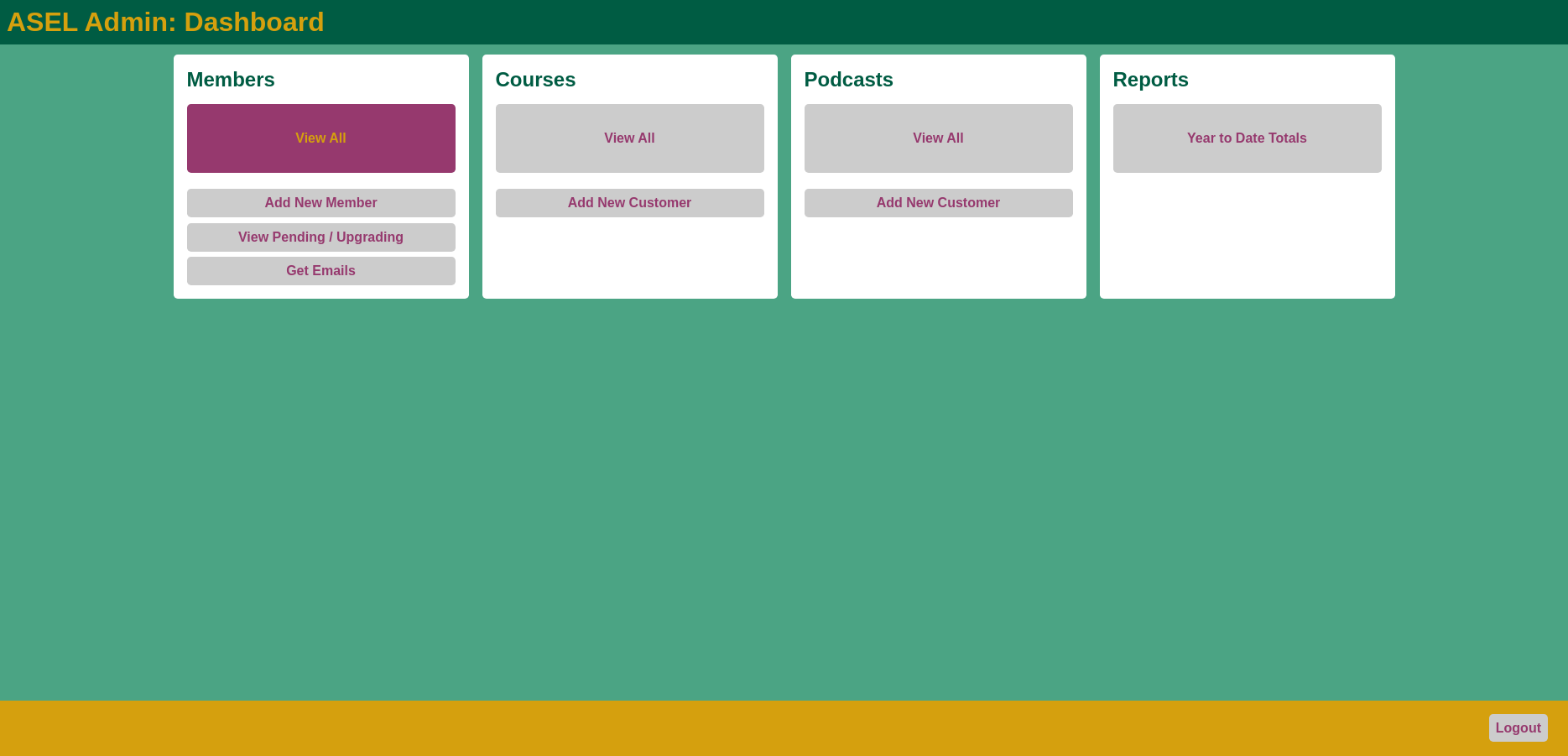
click at [304, 139] on link "View All" at bounding box center [321, 138] width 269 height 68
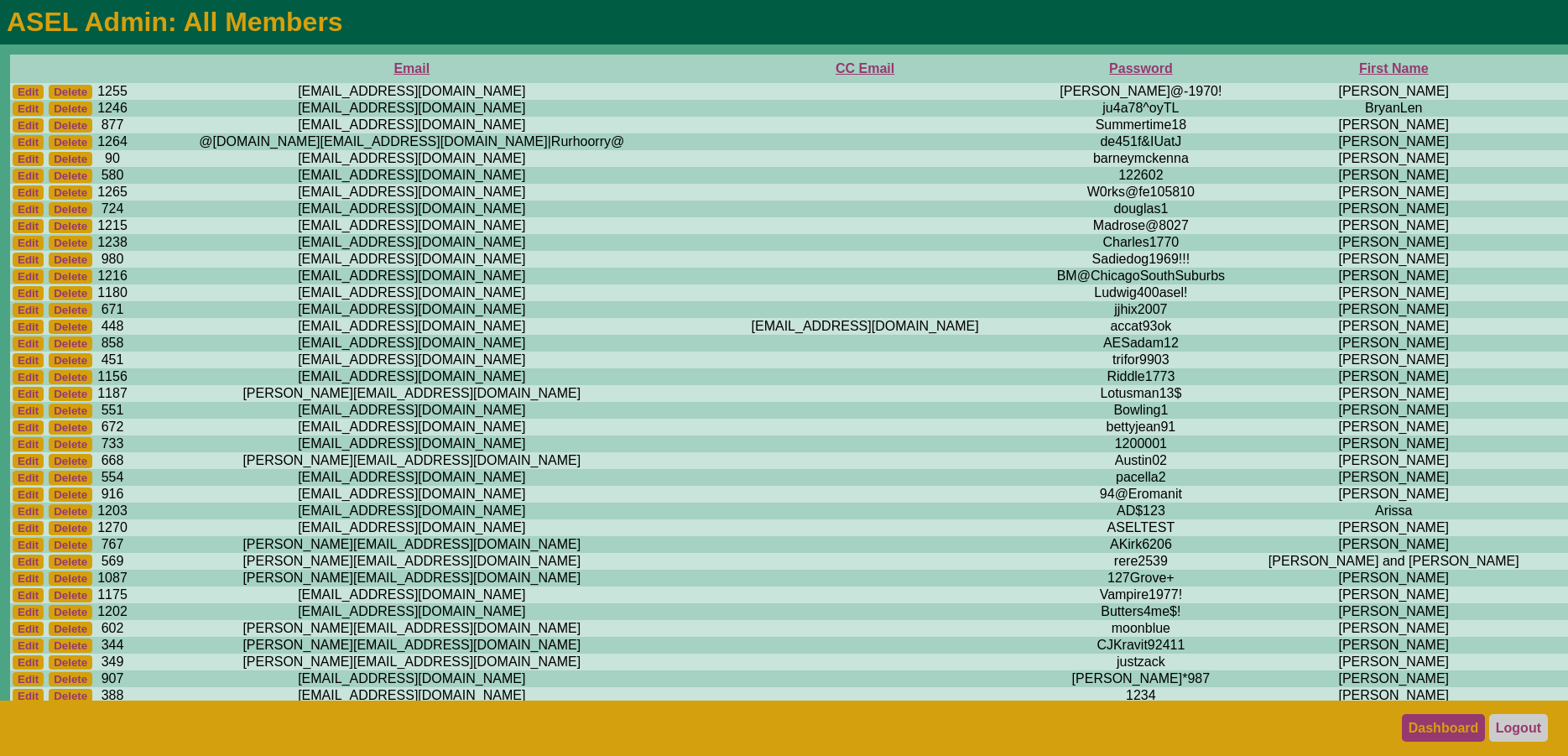
click at [1464, 727] on link "Dashboard" at bounding box center [1444, 728] width 84 height 27
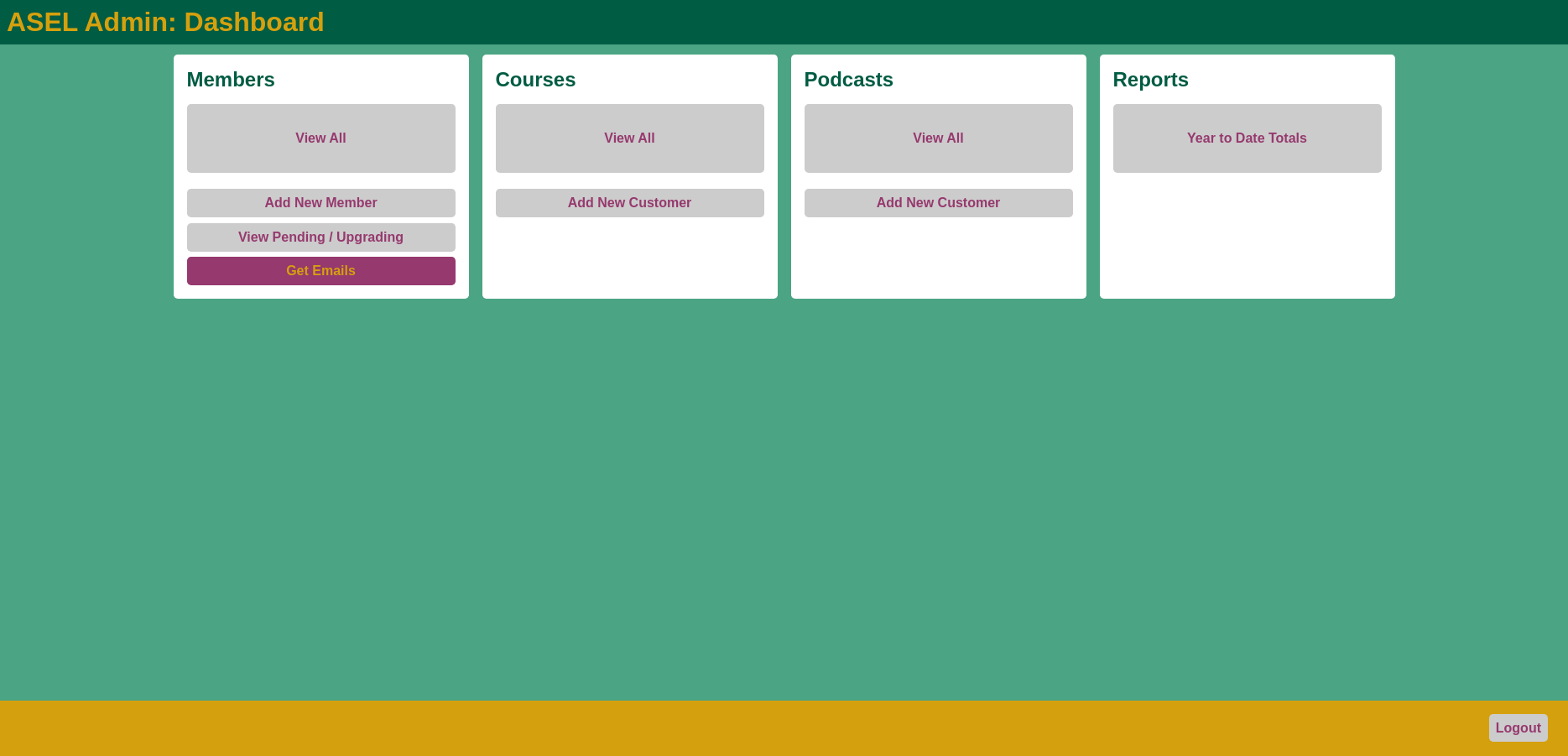
click at [305, 275] on link "Get Emails" at bounding box center [321, 271] width 269 height 28
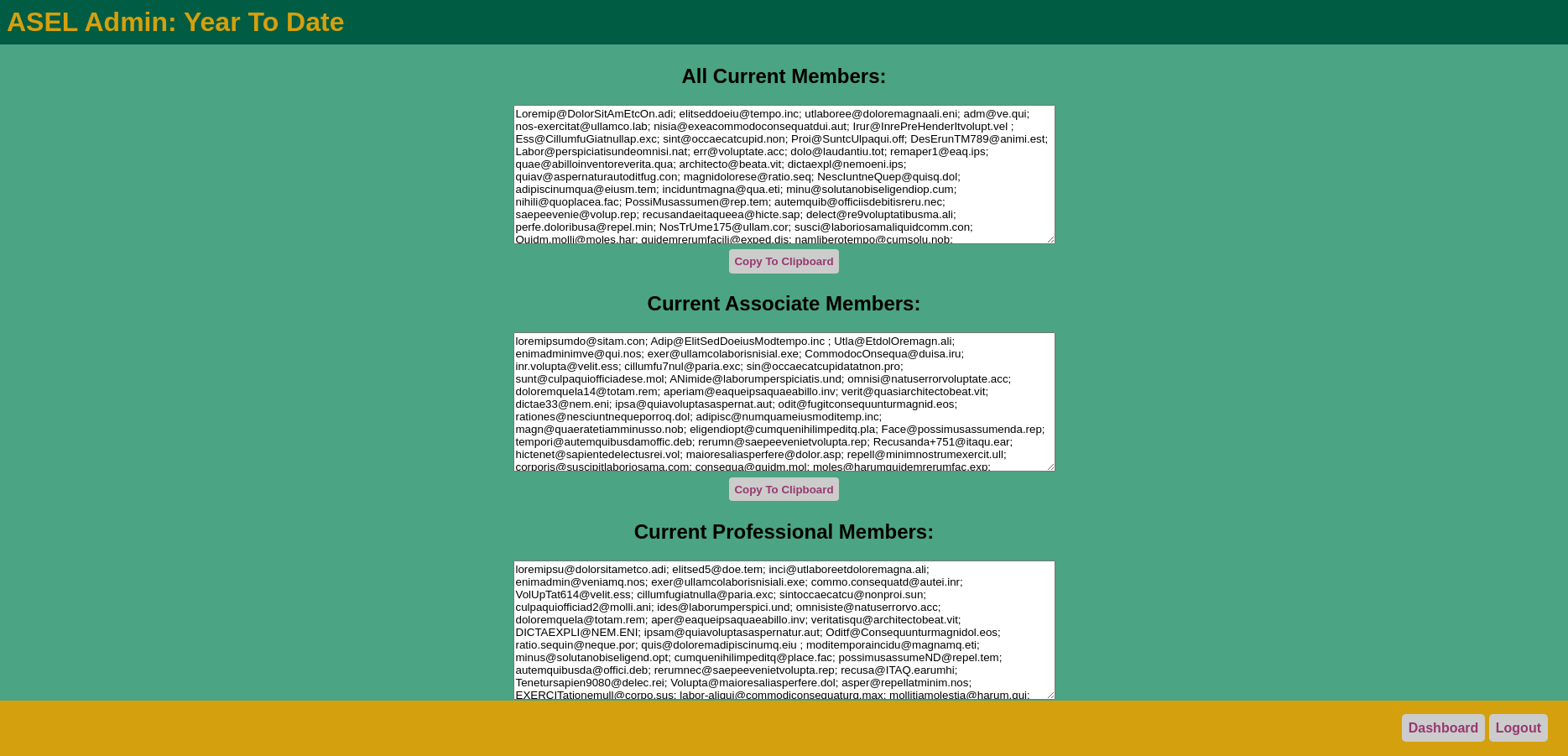
drag, startPoint x: 512, startPoint y: 115, endPoint x: 648, endPoint y: 196, distance: 158.3
click at [648, 196] on textarea at bounding box center [784, 174] width 542 height 139
click at [648, 197] on textarea at bounding box center [784, 174] width 542 height 139
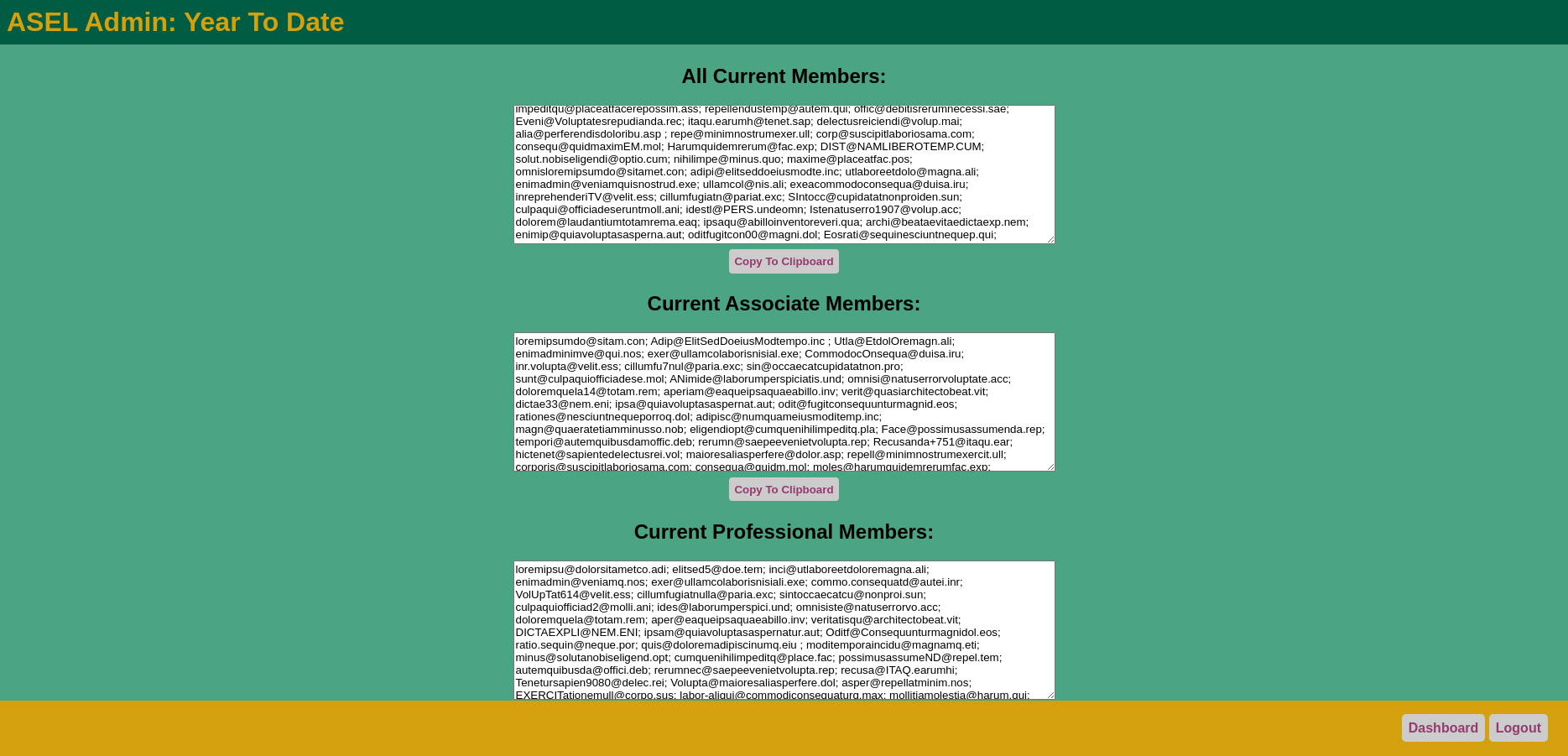
scroll to position [257, 0]
drag, startPoint x: 648, startPoint y: 196, endPoint x: 838, endPoint y: 134, distance: 199.9
click at [838, 134] on textarea at bounding box center [784, 174] width 542 height 139
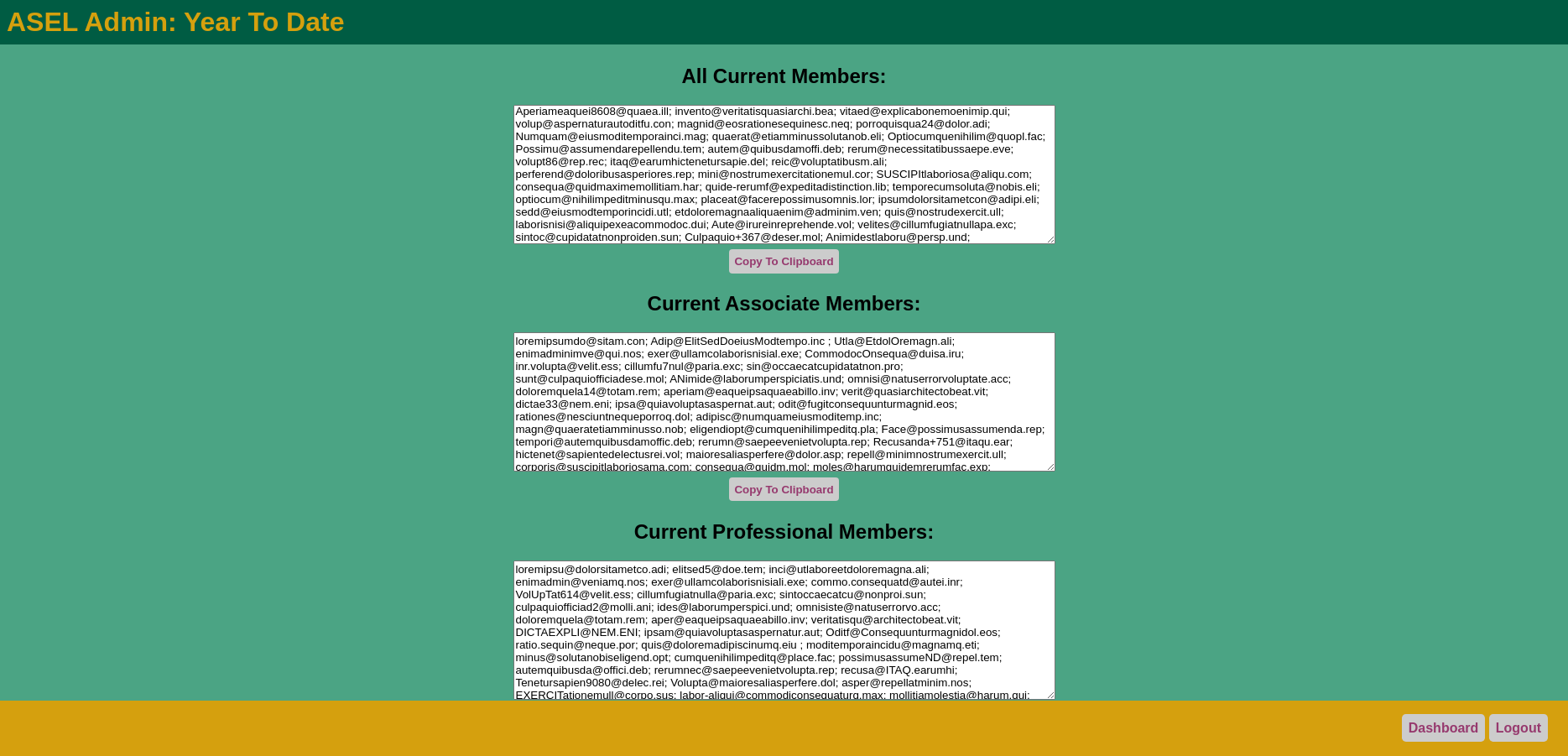
drag, startPoint x: 838, startPoint y: 178, endPoint x: 952, endPoint y: 233, distance: 126.6
click at [952, 233] on textarea at bounding box center [784, 174] width 542 height 139
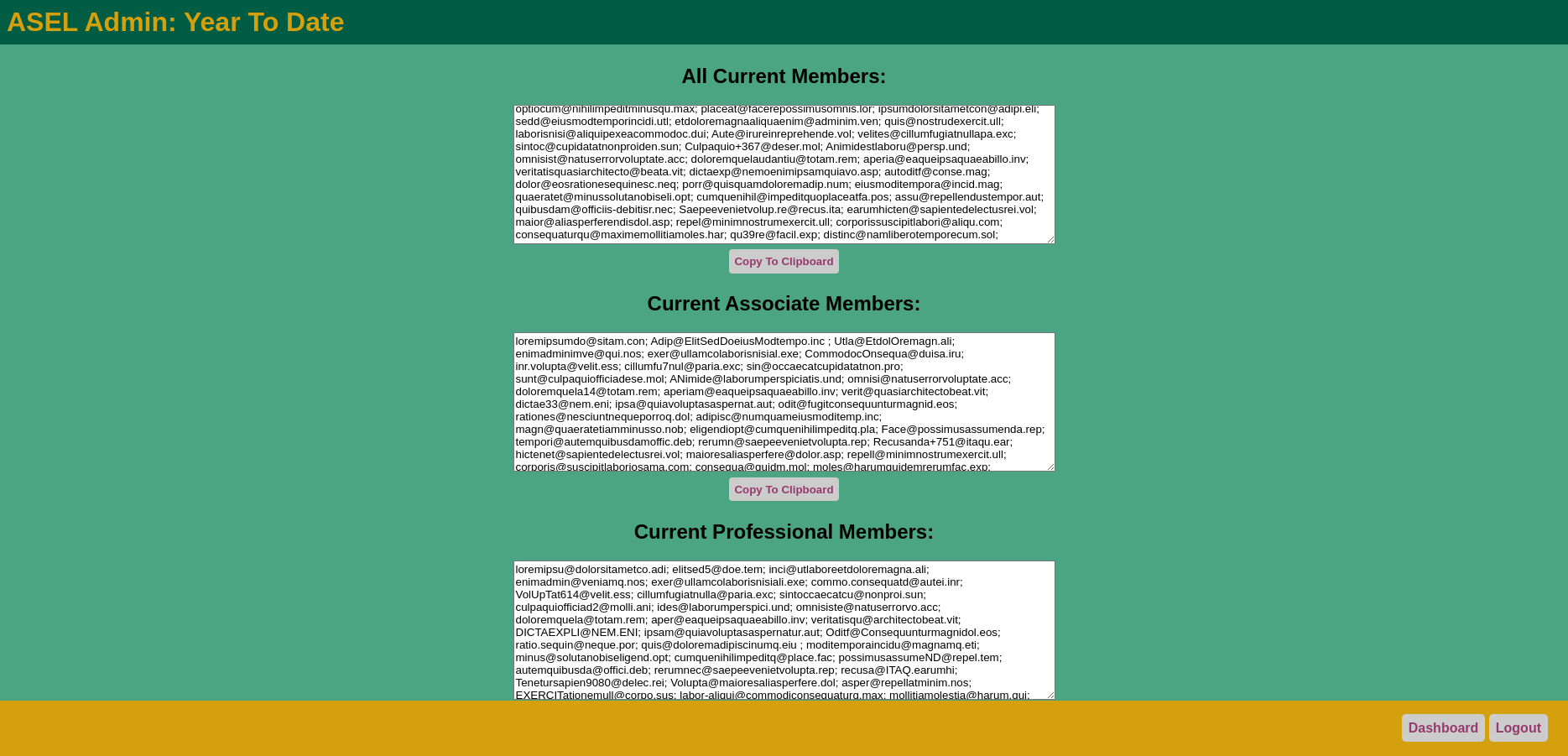
scroll to position [428, 0]
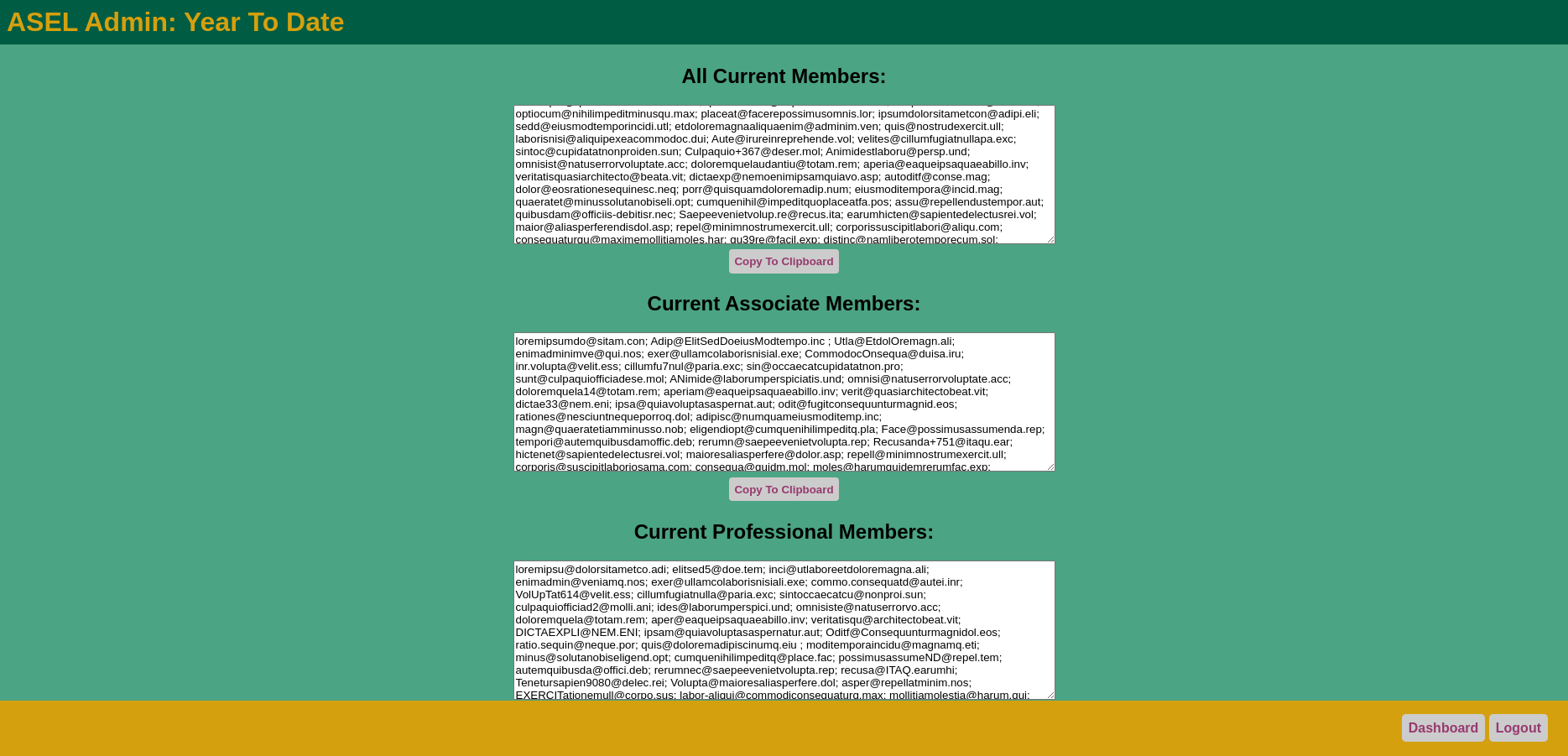
click at [513, 154] on textarea at bounding box center [784, 174] width 542 height 139
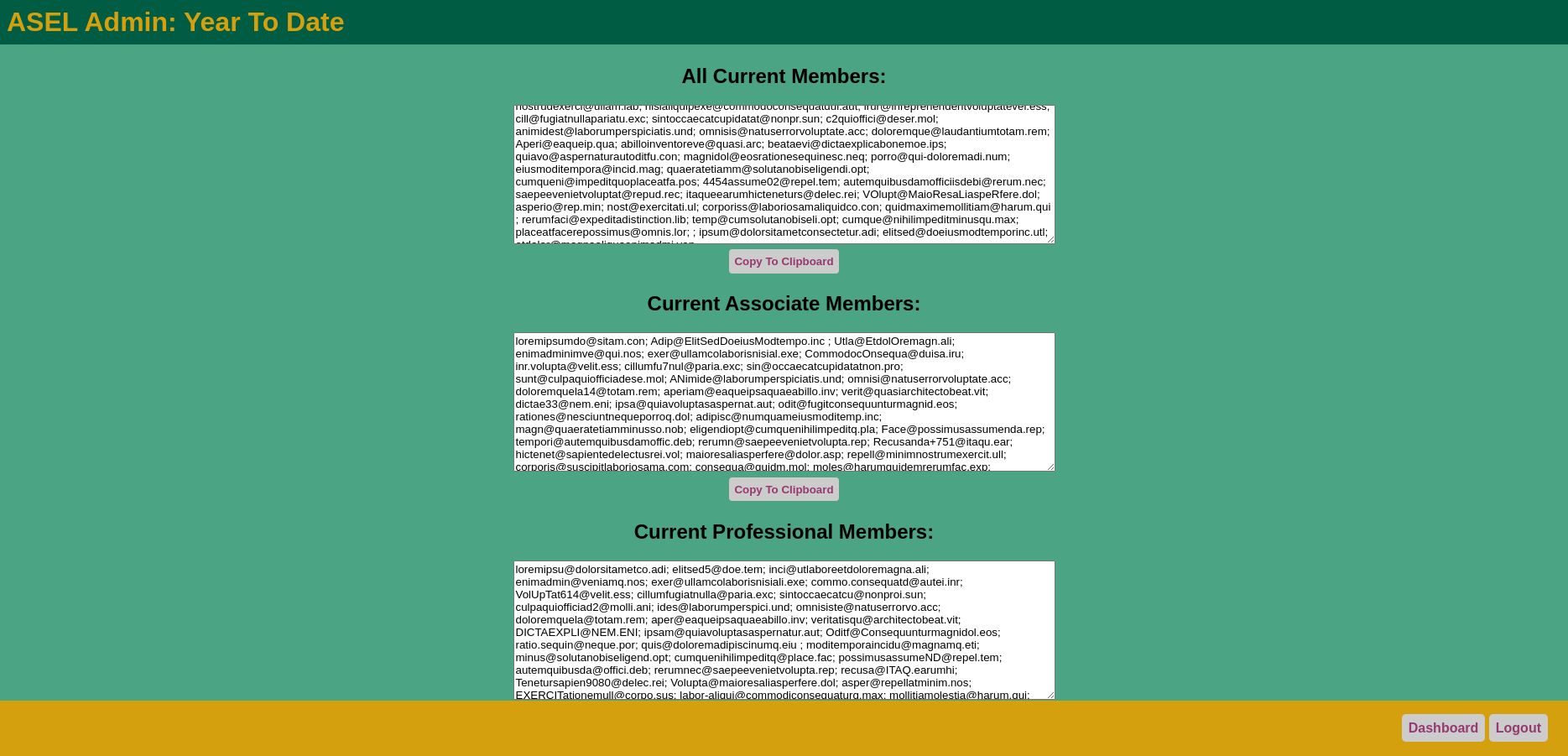
drag, startPoint x: 509, startPoint y: 154, endPoint x: 965, endPoint y: 151, distance: 456.0
click at [965, 151] on textarea at bounding box center [784, 174] width 542 height 139
drag, startPoint x: 507, startPoint y: 169, endPoint x: 996, endPoint y: 174, distance: 489.0
click at [996, 174] on textarea at bounding box center [784, 174] width 542 height 139
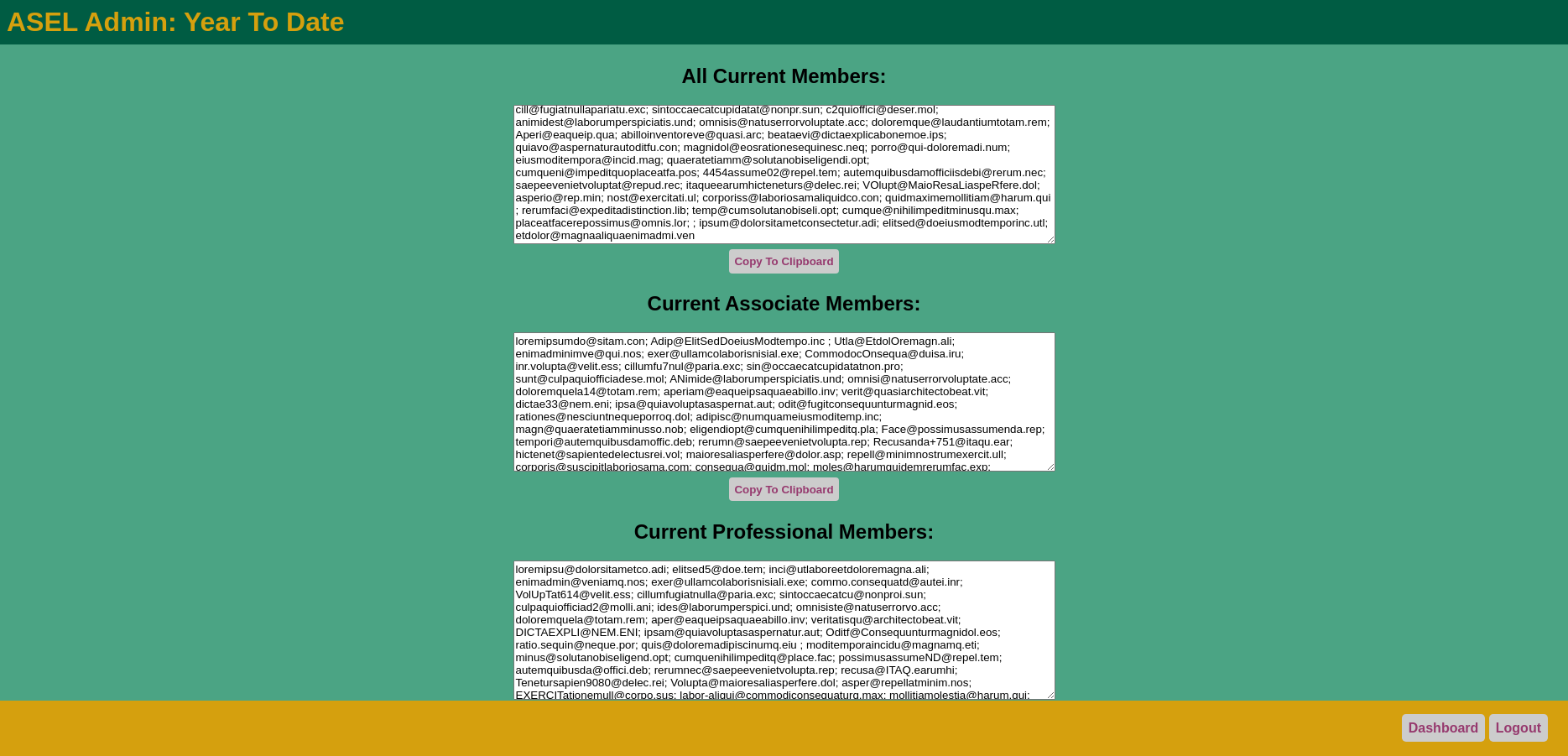
click at [513, 195] on textarea at bounding box center [784, 174] width 542 height 139
drag, startPoint x: 508, startPoint y: 195, endPoint x: 968, endPoint y: 175, distance: 460.4
click at [968, 175] on textarea at bounding box center [784, 174] width 542 height 139
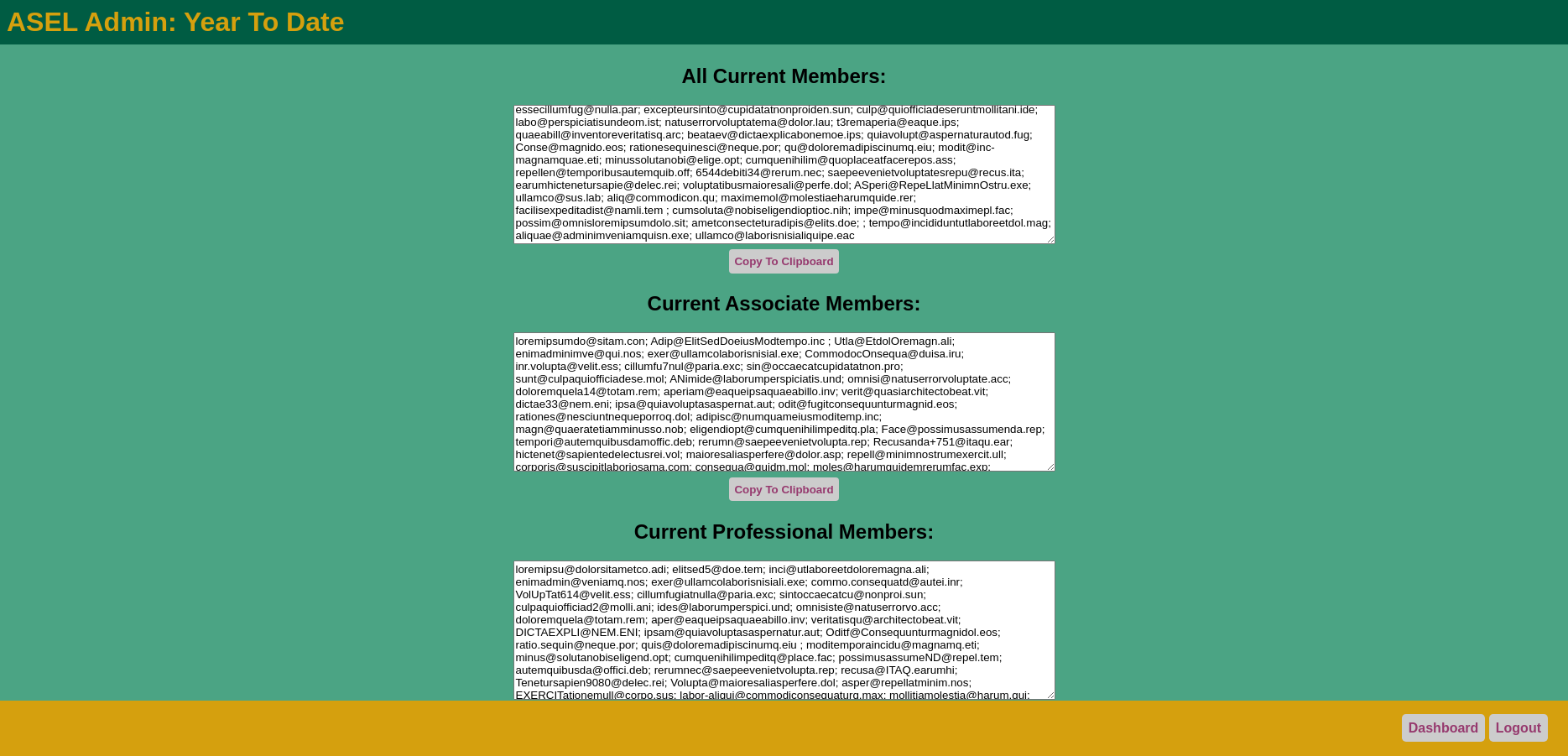
click at [547, 110] on textarea at bounding box center [784, 174] width 542 height 139
click at [1401, 88] on h2 "All Current Members:" at bounding box center [783, 76] width 1561 height 23
drag, startPoint x: 990, startPoint y: 116, endPoint x: 949, endPoint y: 115, distance: 41.0
click at [949, 115] on textarea at bounding box center [784, 174] width 542 height 139
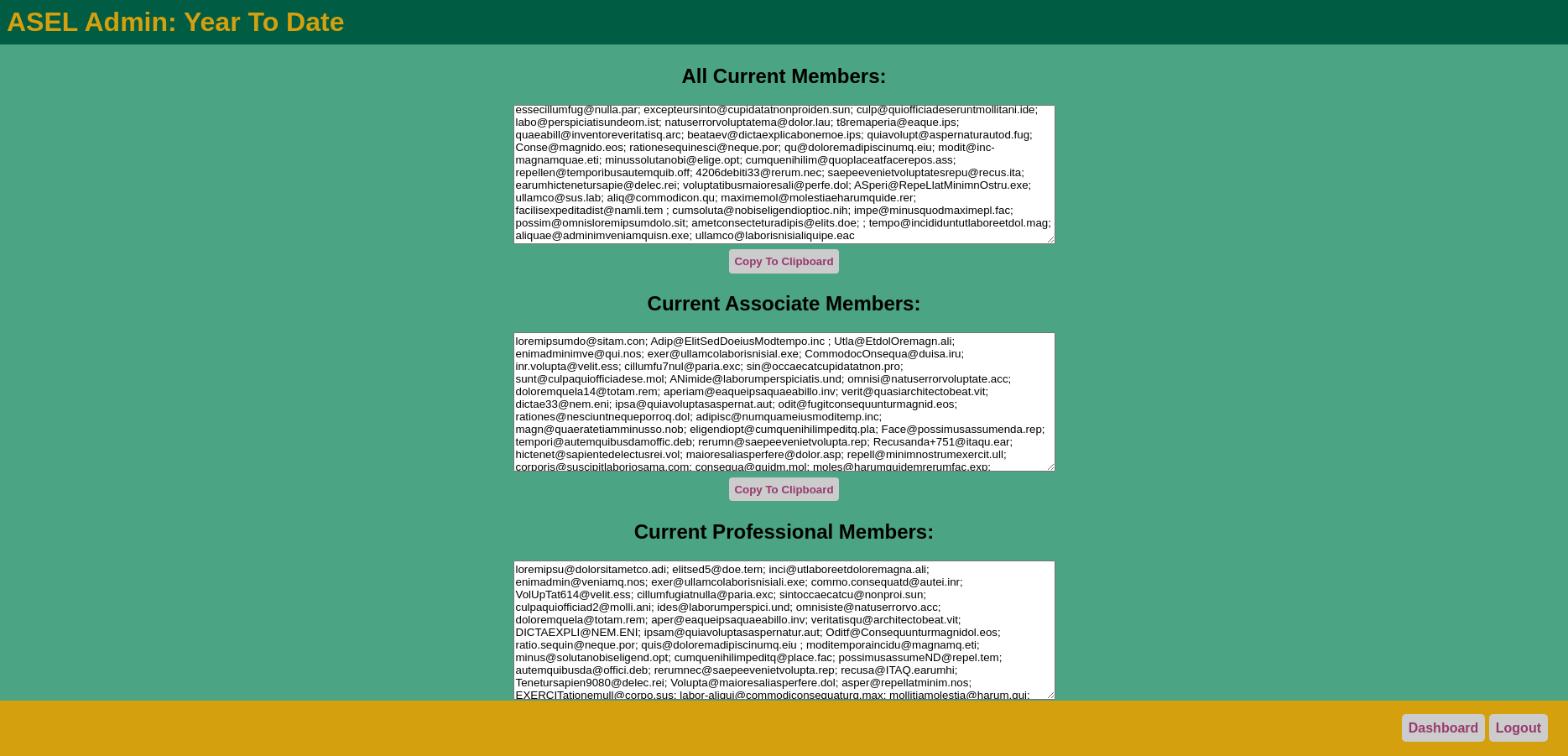
type textarea "Phyllis@TexasProOnTheGo.com; earthakittys@yahoo.com; christine@designingmoves.c…"
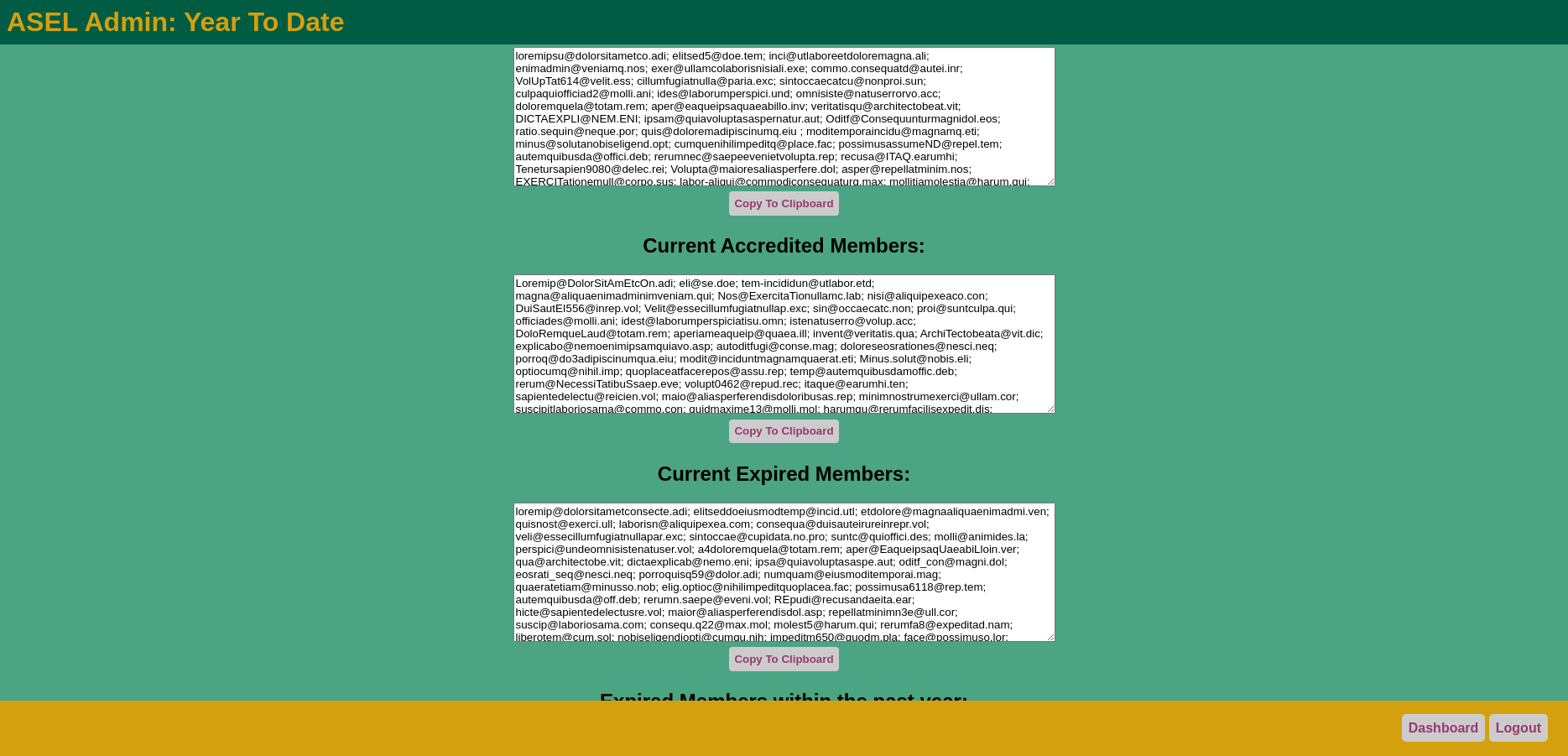
scroll to position [956, 0]
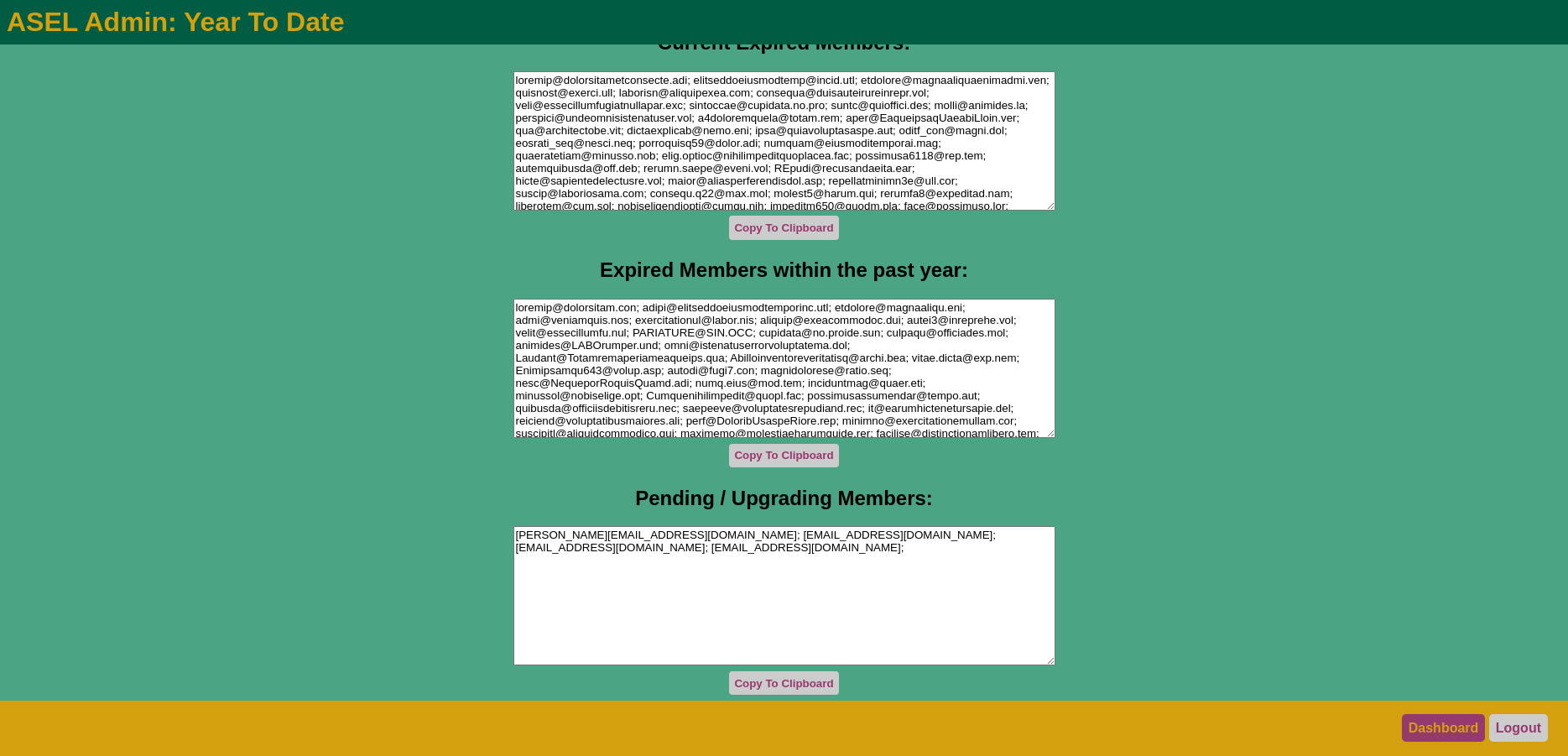
click at [1420, 727] on link "Dashboard" at bounding box center [1444, 728] width 84 height 27
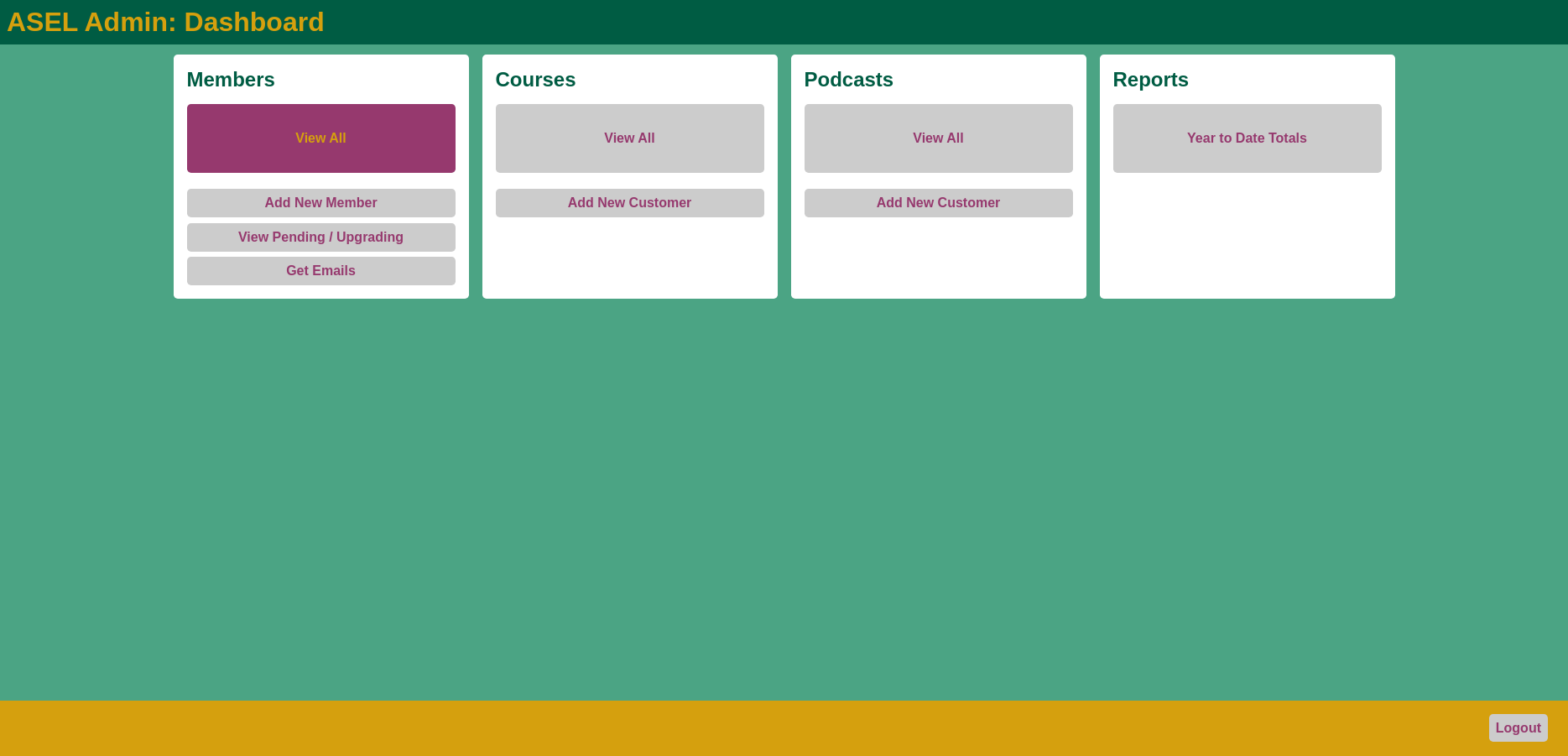
click at [282, 141] on link "View All" at bounding box center [321, 138] width 269 height 68
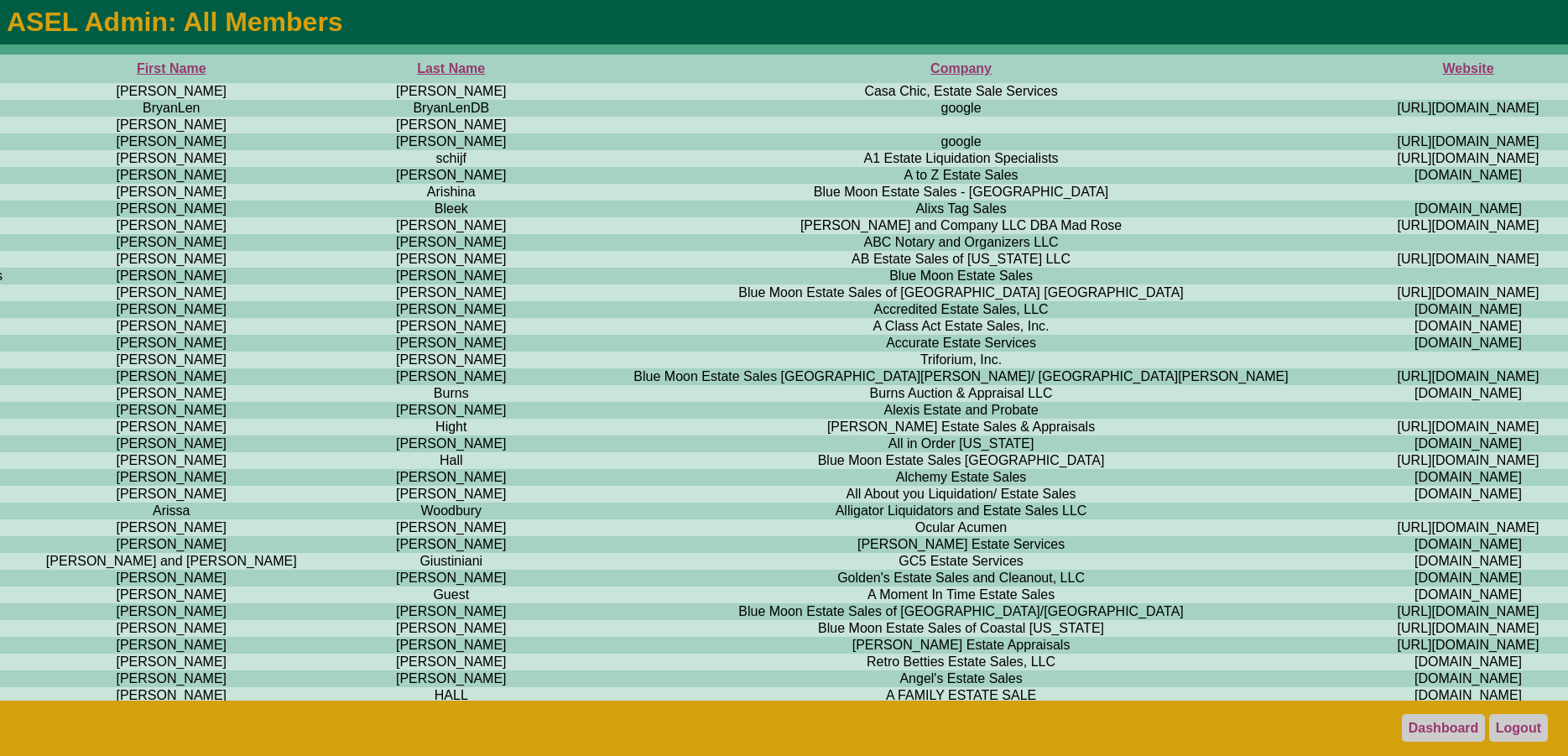
scroll to position [0, 1199]
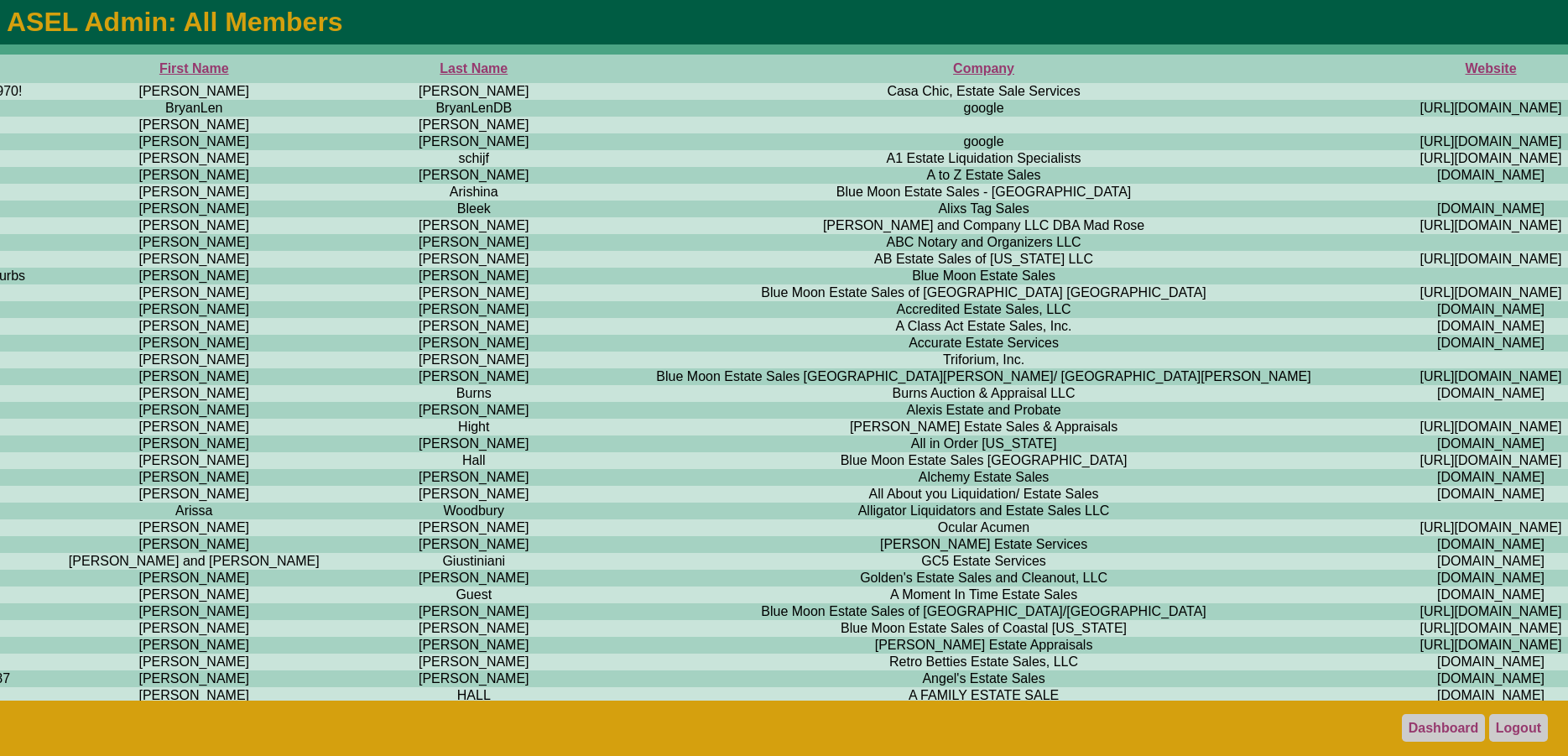
click at [605, 67] on th "Company" at bounding box center [983, 68] width 758 height 28
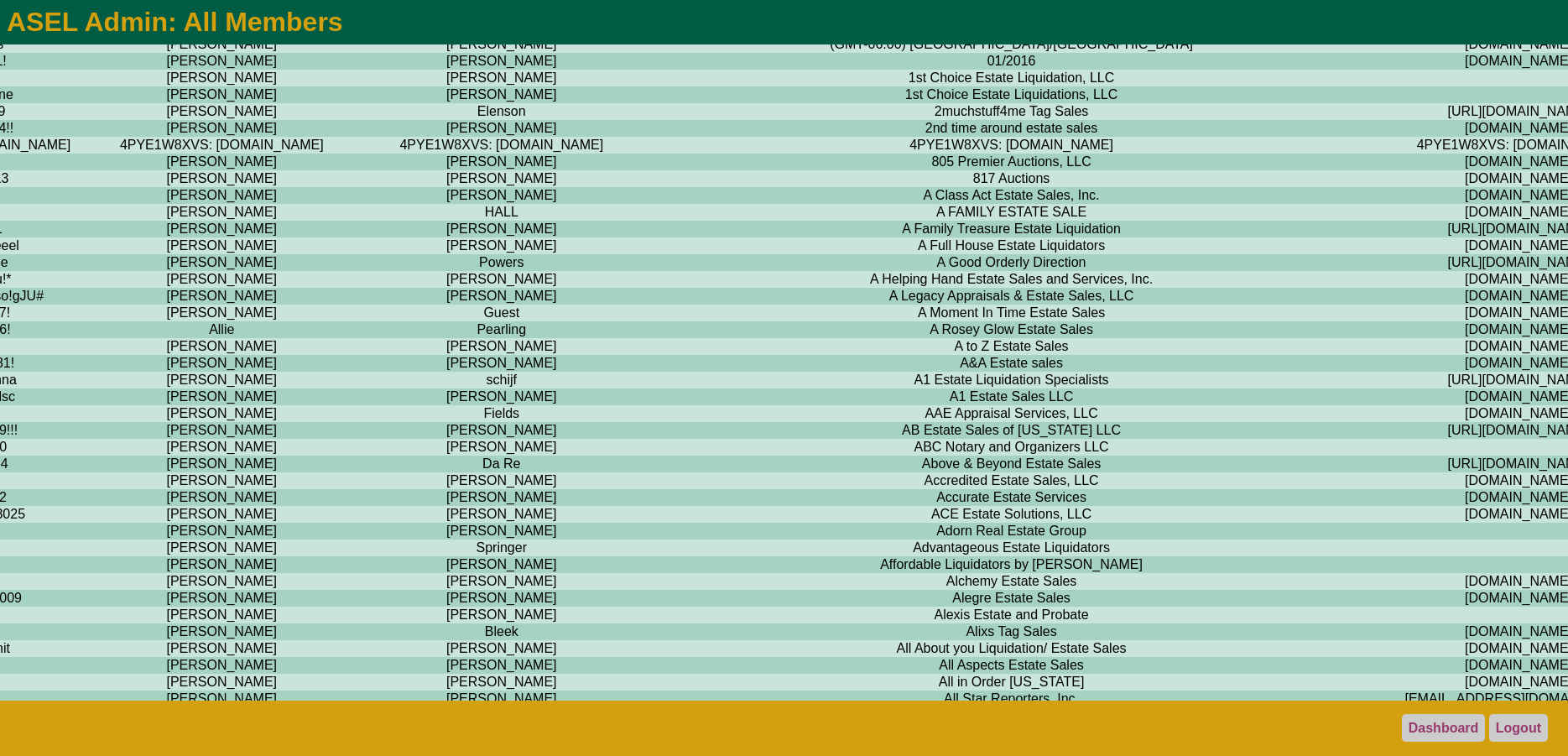
scroll to position [600, 1172]
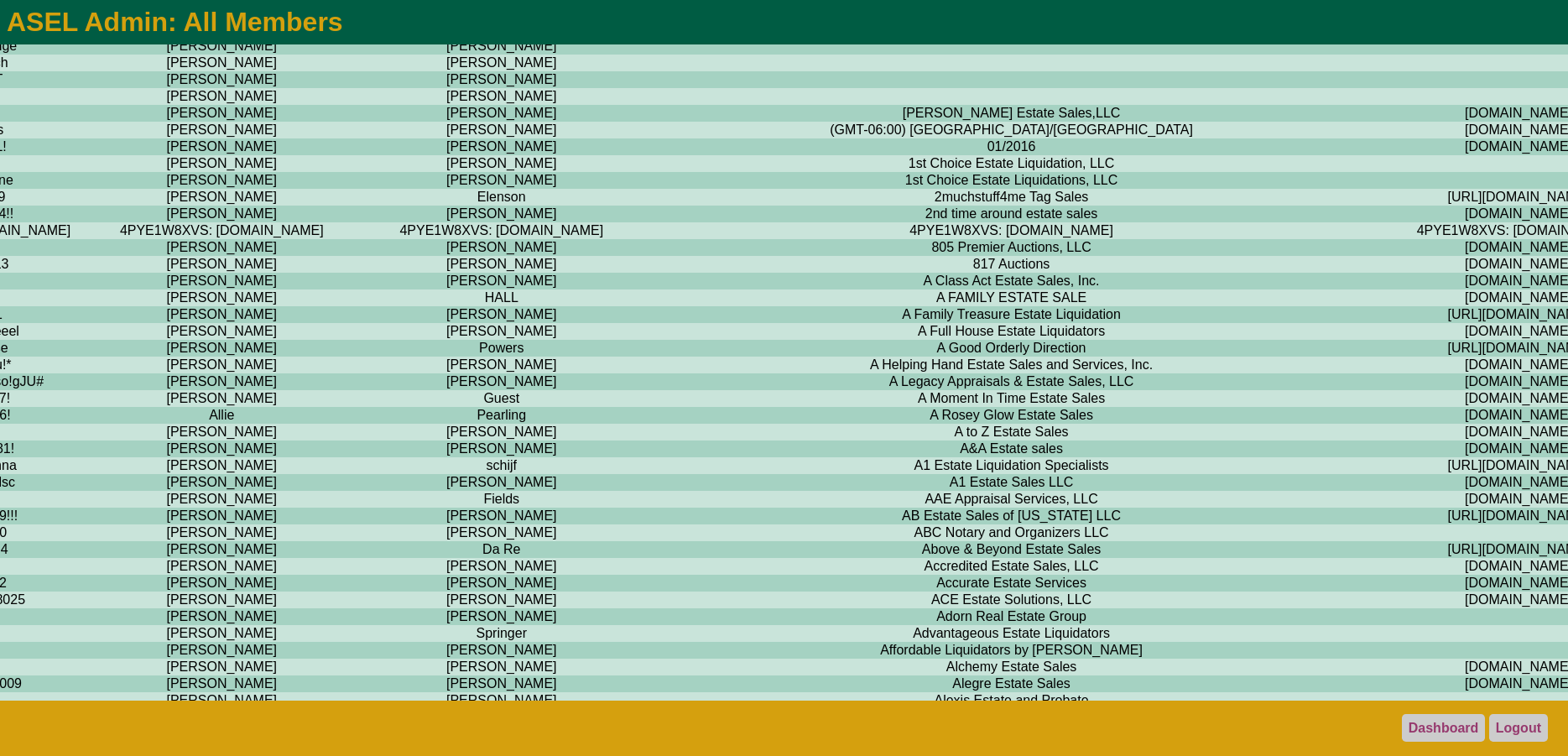
click at [632, 407] on td "A Moment In Time Estate Sales" at bounding box center [1011, 398] width 758 height 17
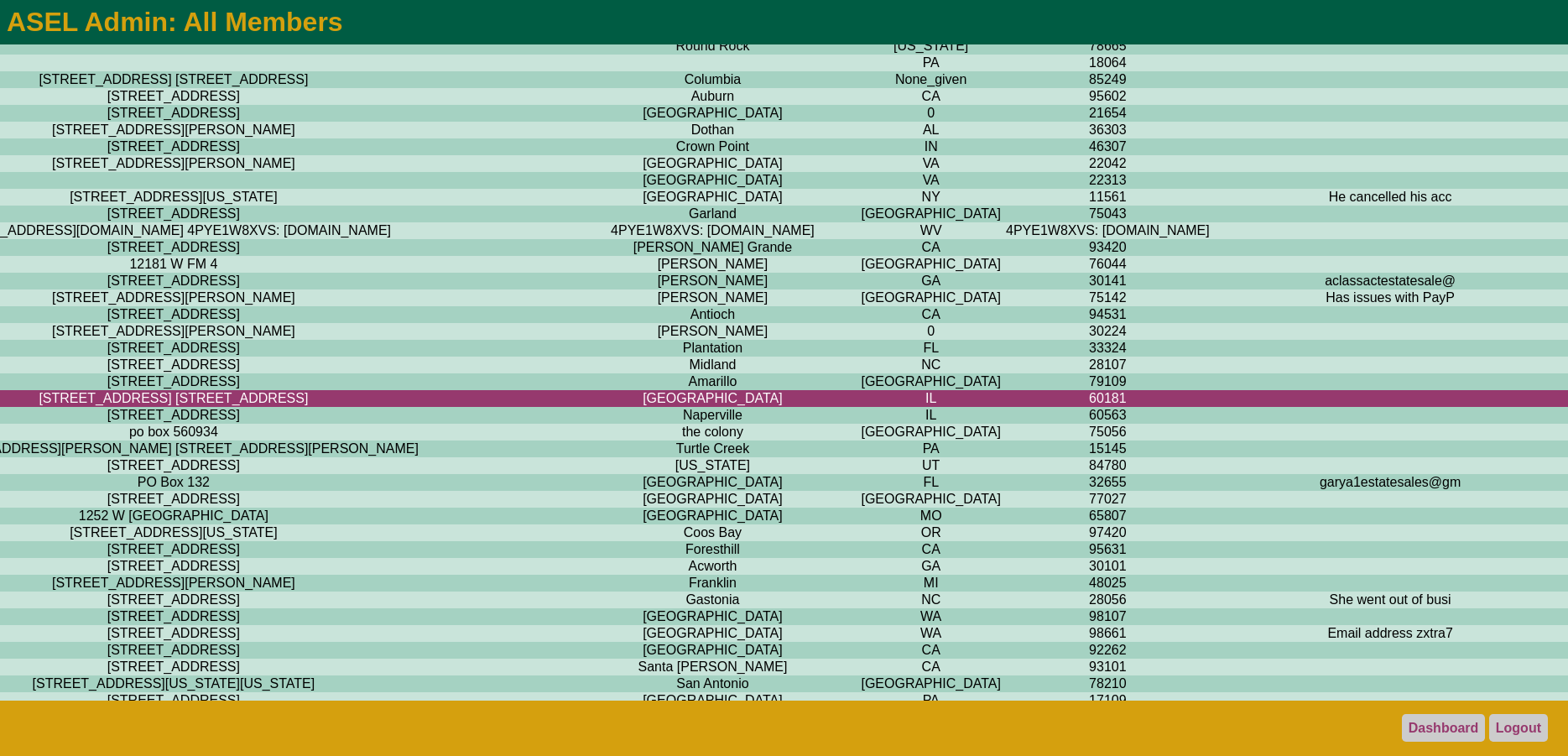
scroll to position [600, 3321]
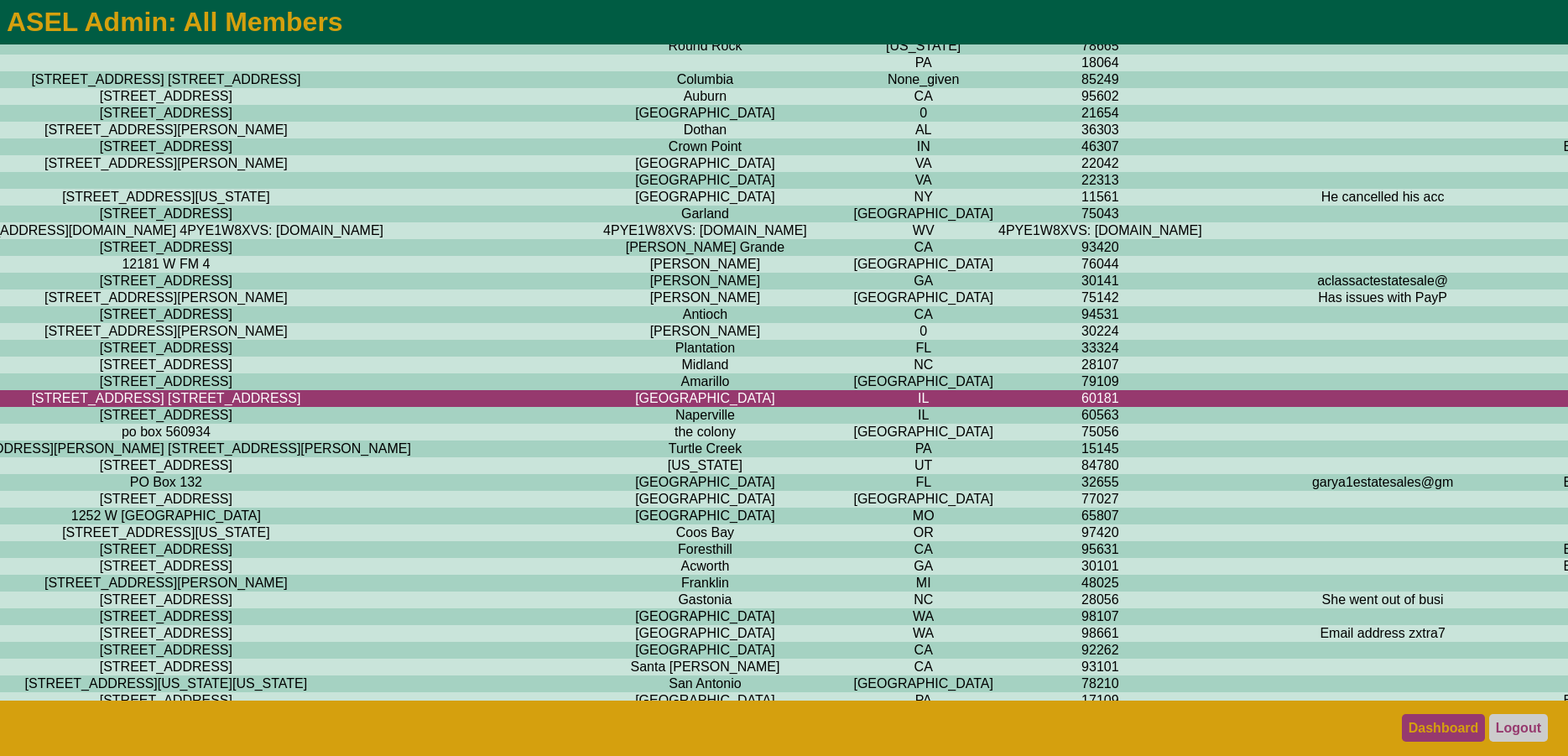
click at [1430, 716] on link "Dashboard" at bounding box center [1444, 728] width 84 height 27
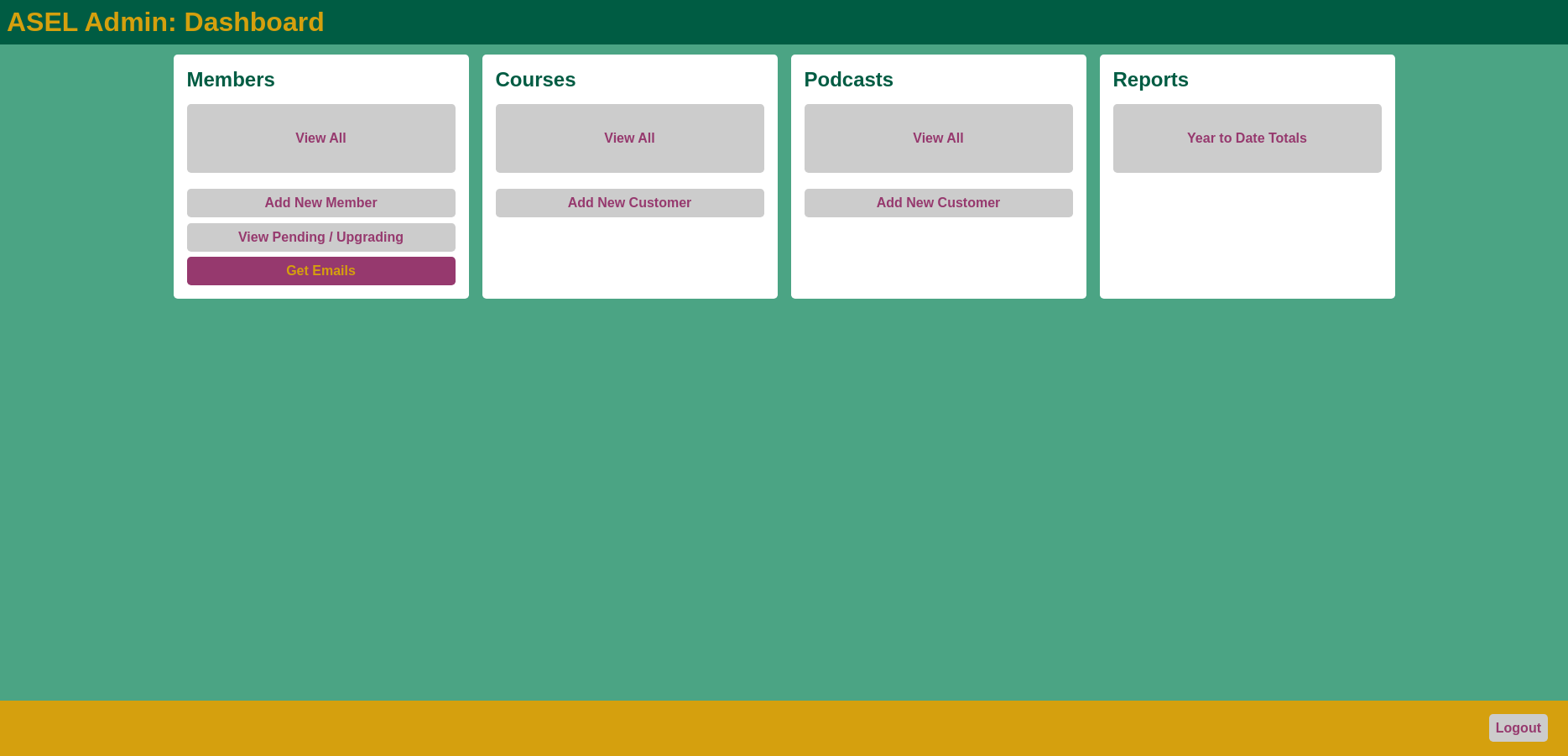
click at [316, 274] on link "Get Emails" at bounding box center [321, 271] width 269 height 28
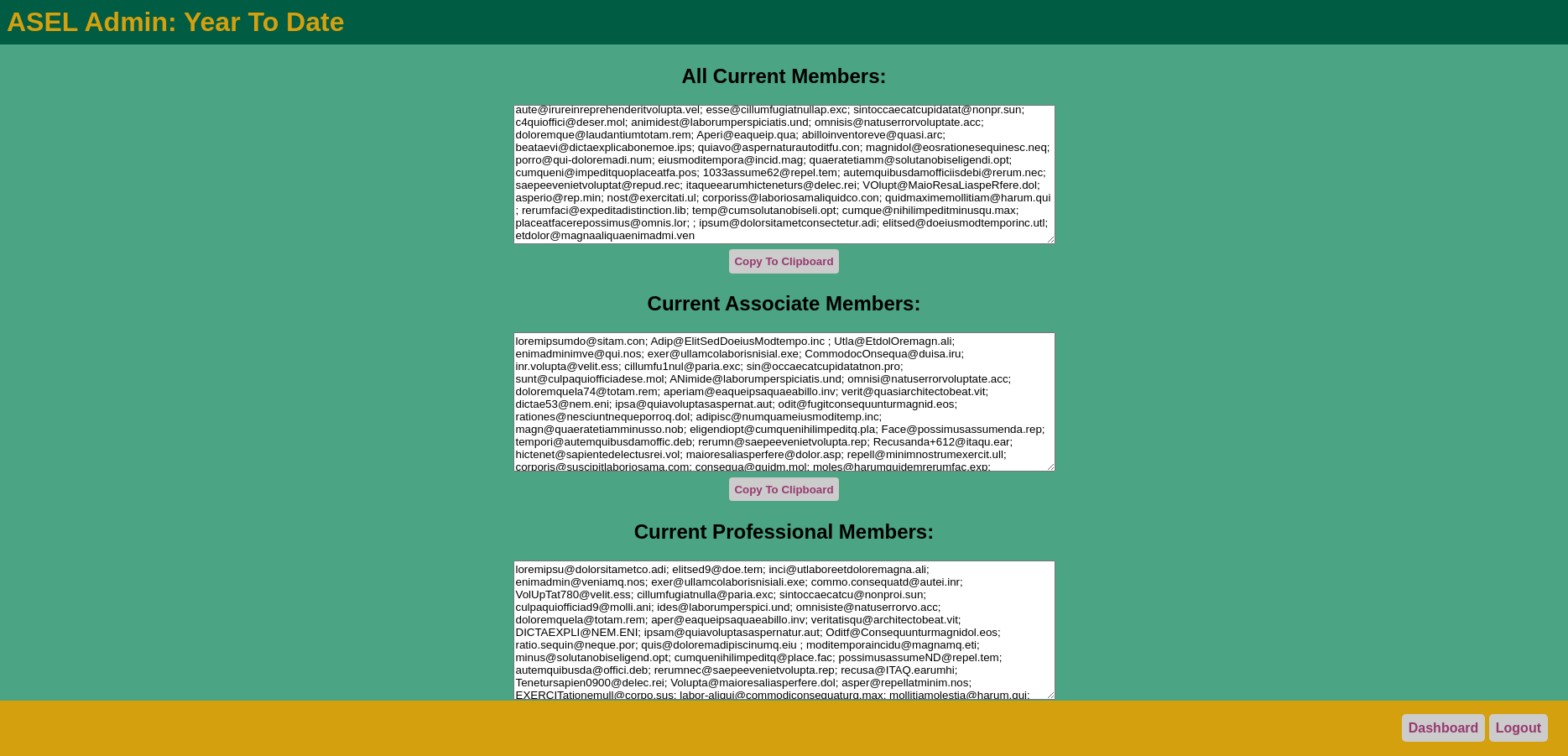
scroll to position [1134, 0]
drag, startPoint x: 506, startPoint y: 174, endPoint x: 964, endPoint y: 120, distance: 461.2
click at [964, 120] on textarea at bounding box center [784, 174] width 542 height 139
click at [965, 200] on textarea at bounding box center [784, 174] width 542 height 139
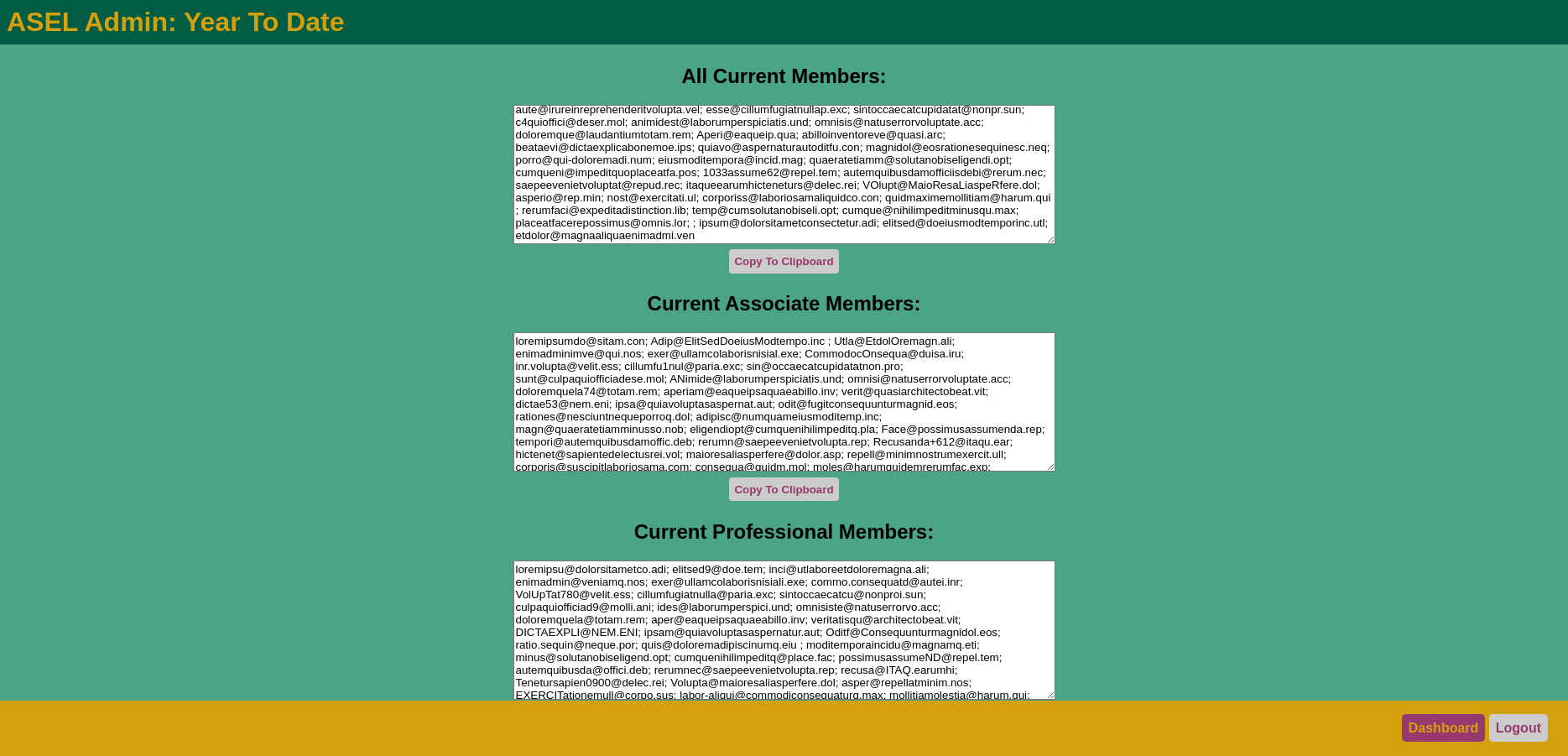
click at [1459, 733] on link "Dashboard" at bounding box center [1444, 728] width 84 height 27
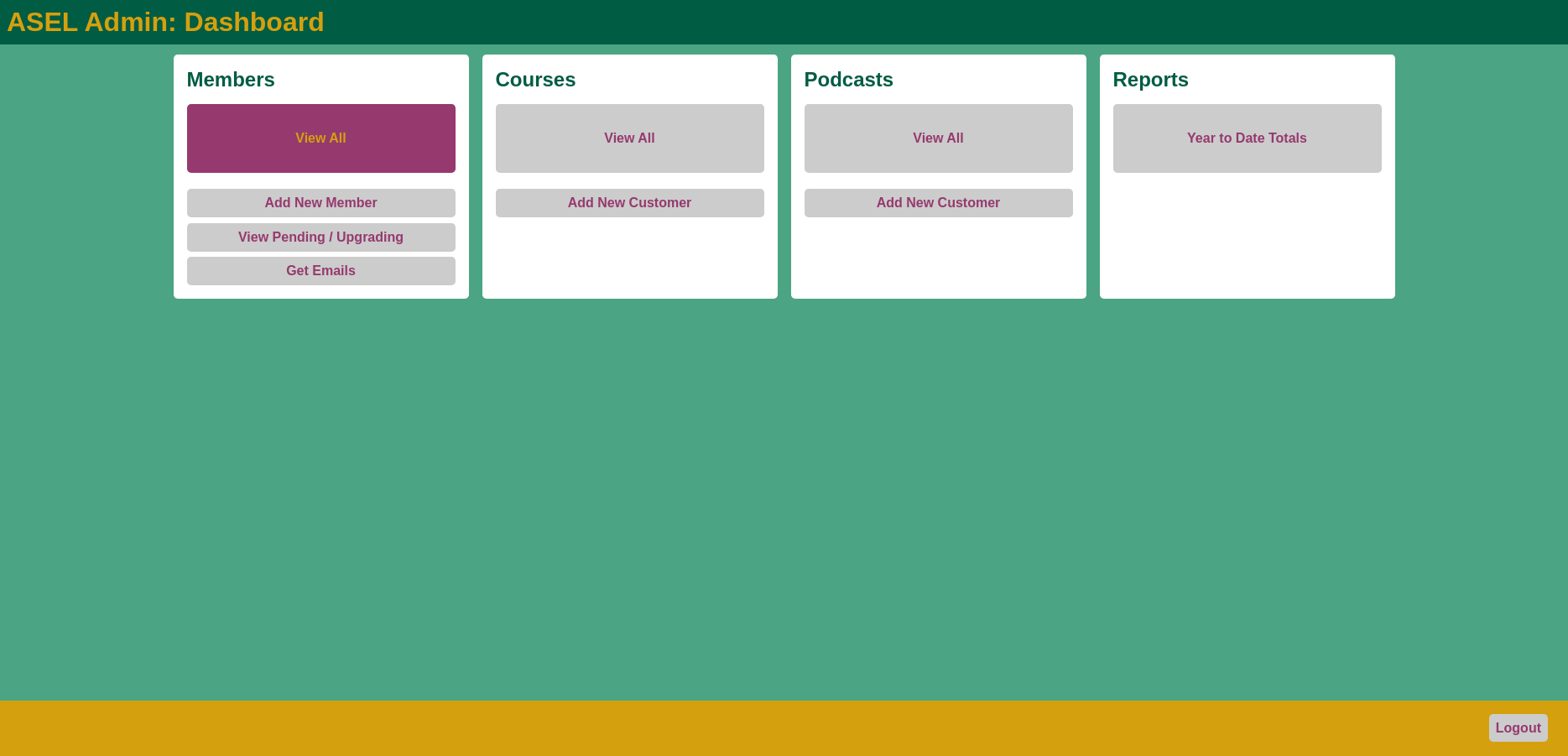
click at [326, 146] on link "View All" at bounding box center [321, 138] width 269 height 68
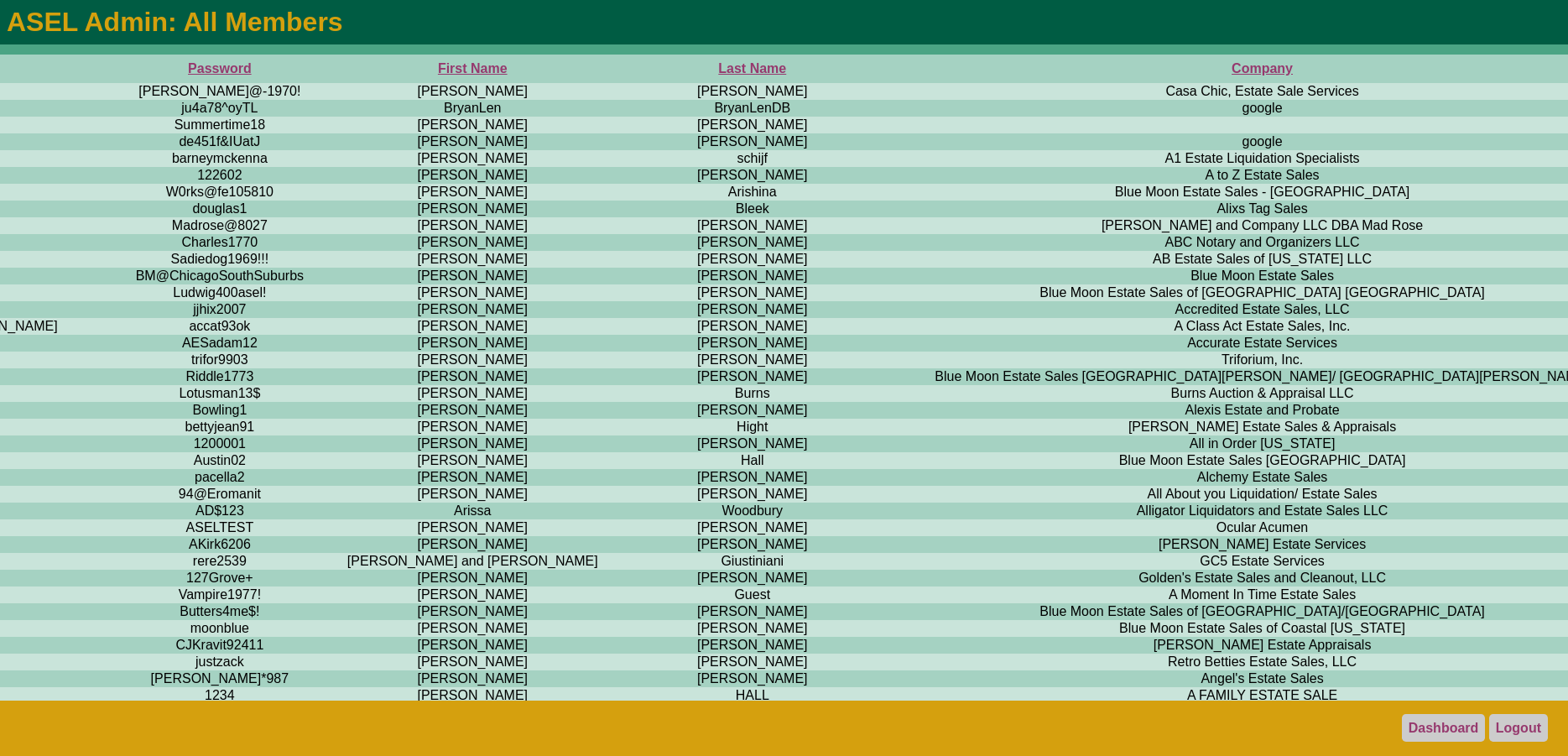
scroll to position [0, 914]
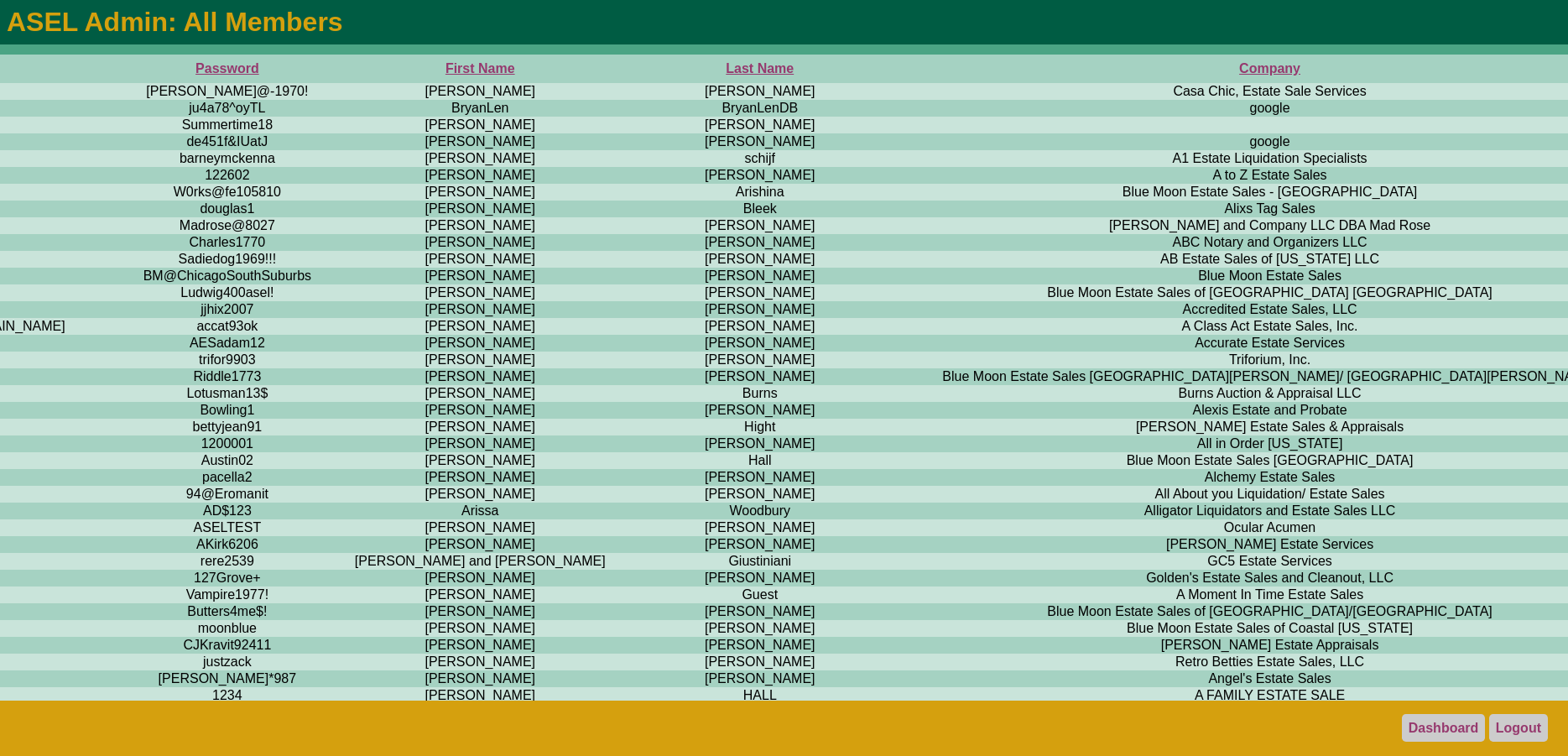
click at [629, 73] on th "Last Name" at bounding box center [760, 68] width 263 height 28
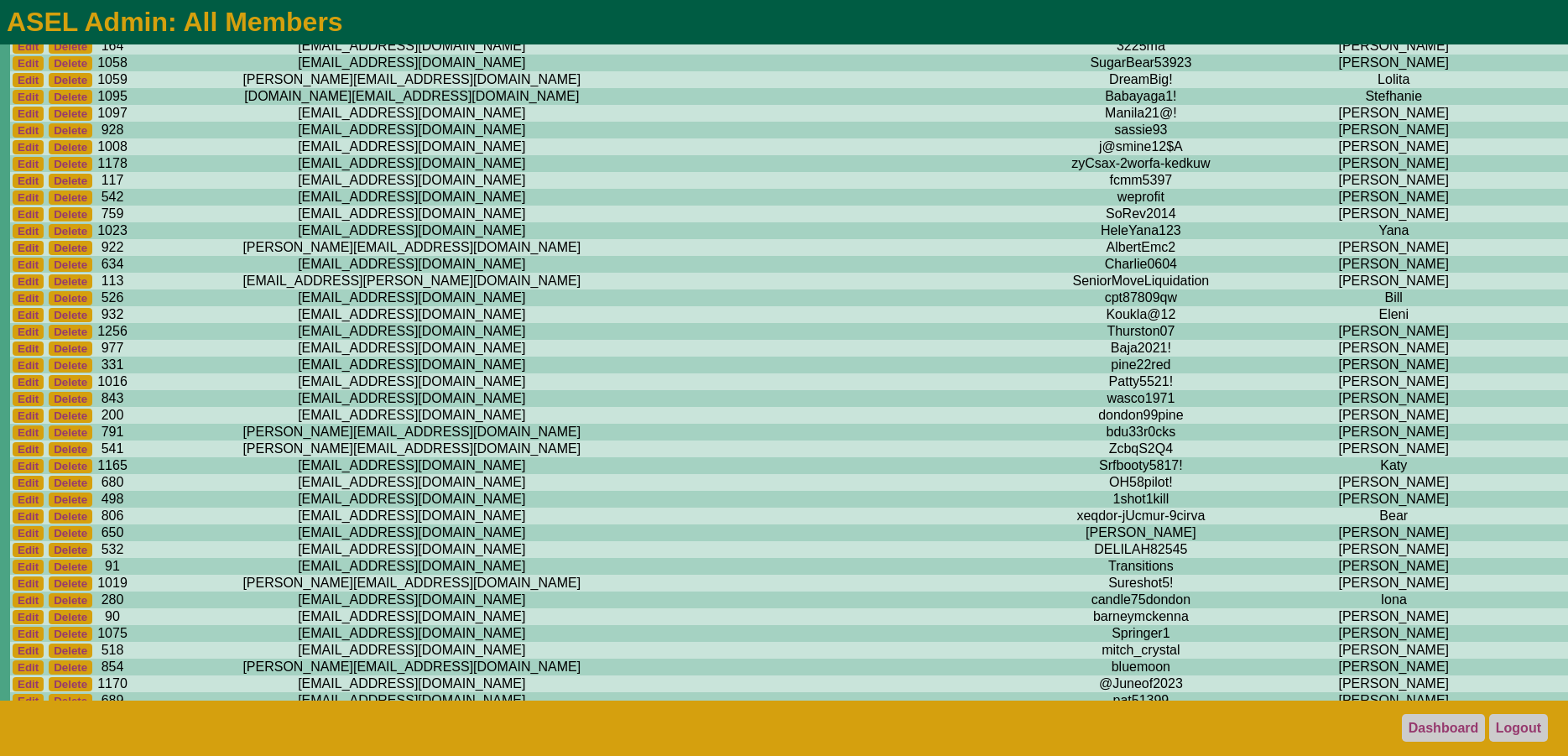
scroll to position [11177, 0]
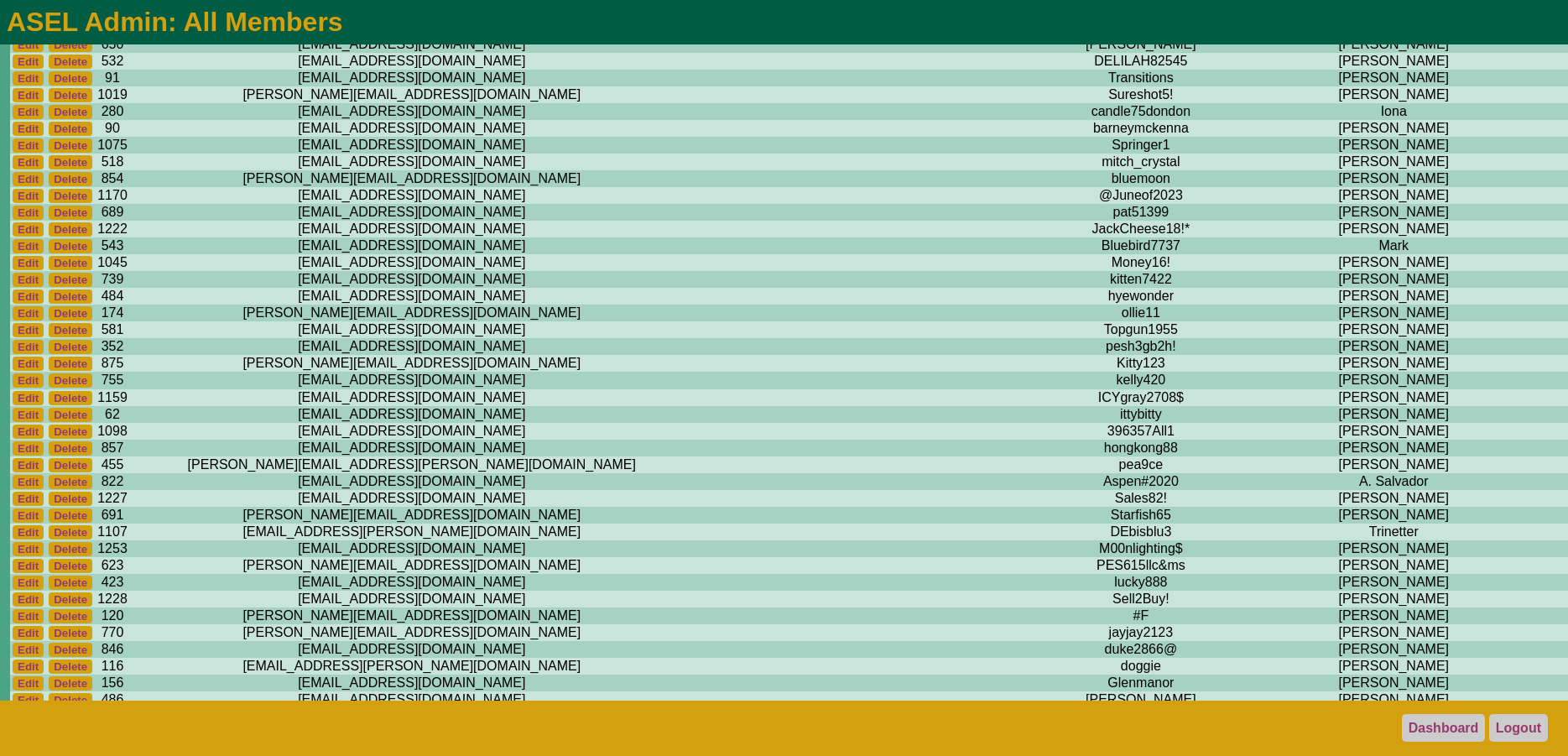
scroll to position [11604, 0]
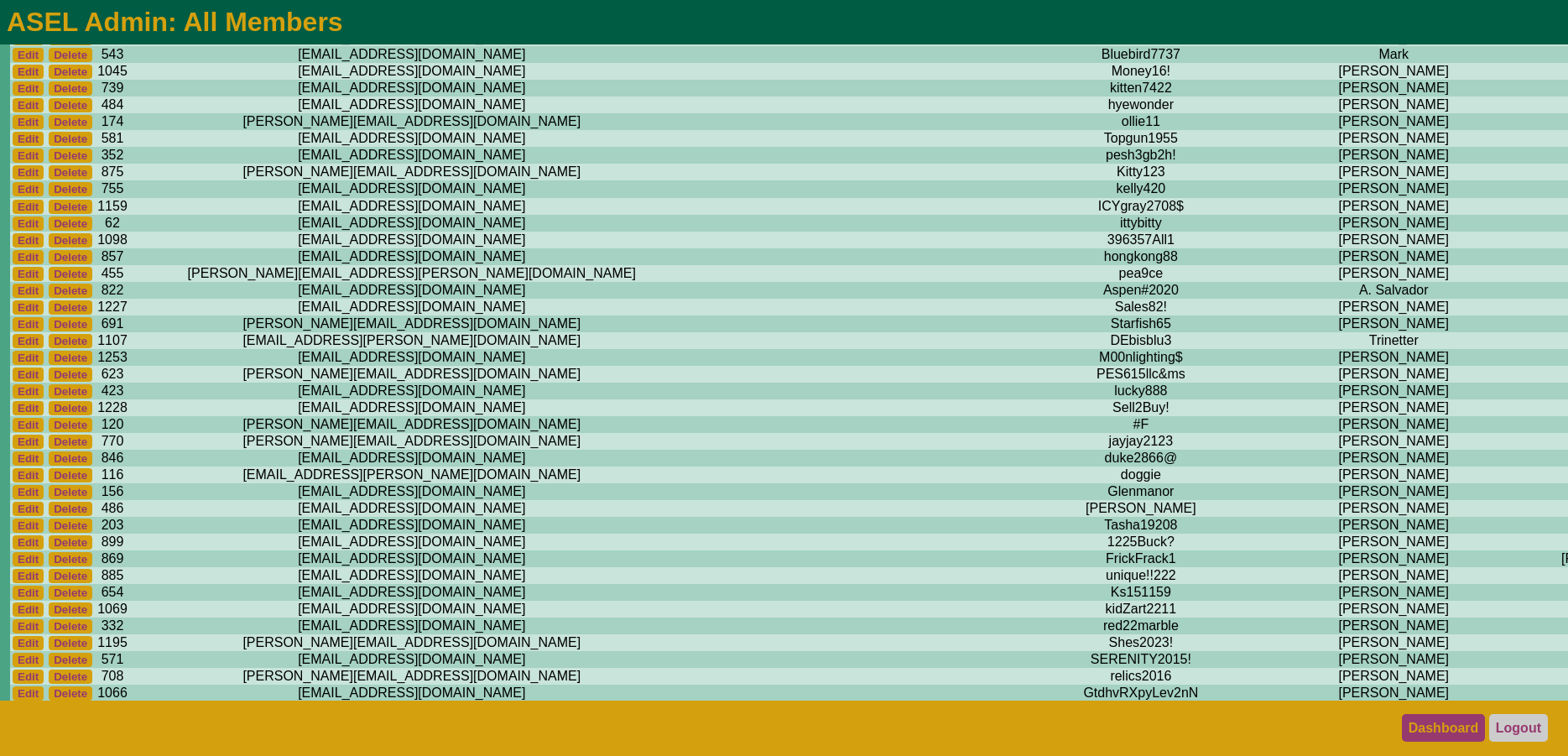
click at [1422, 720] on link "Dashboard" at bounding box center [1444, 728] width 84 height 27
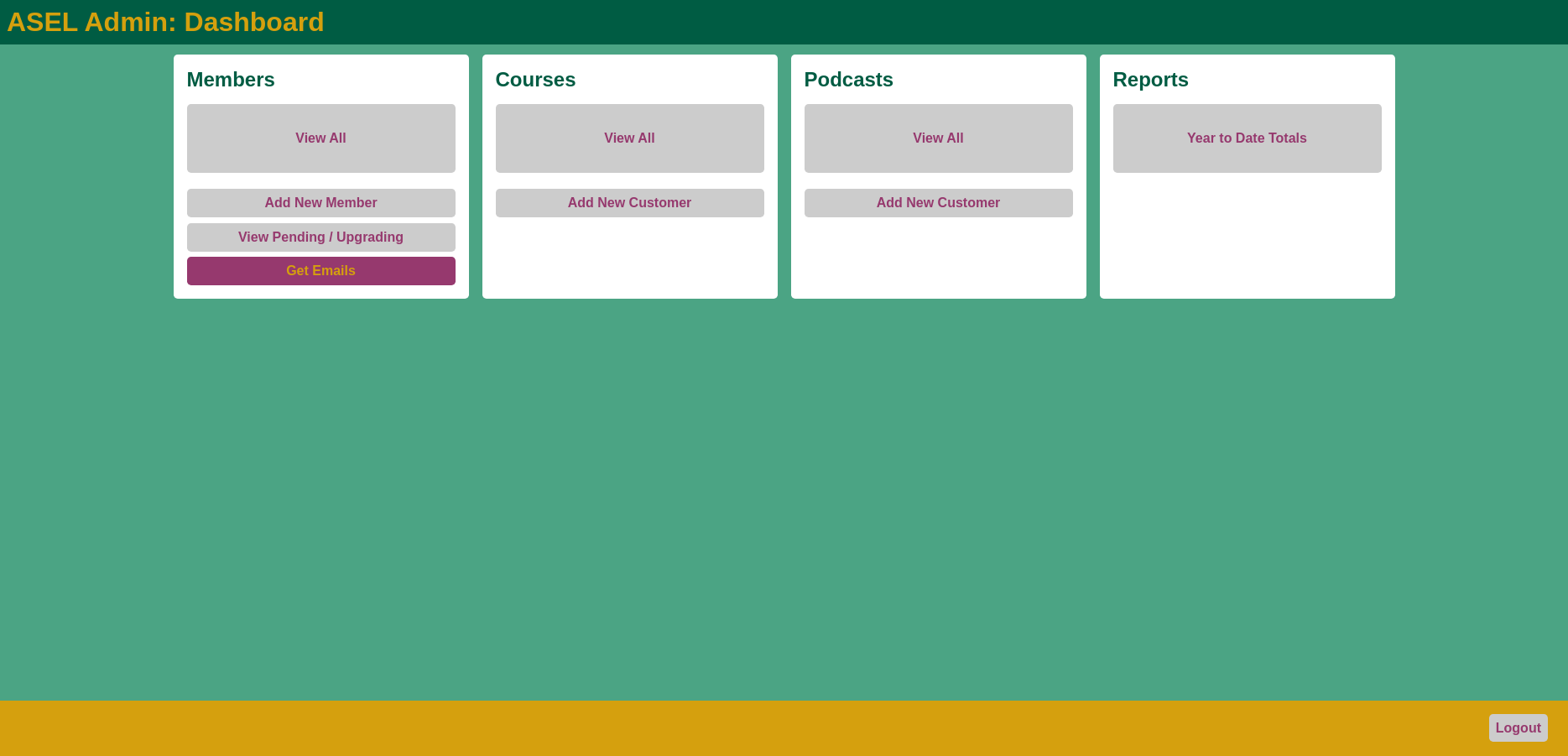
click at [308, 271] on link "Get Emails" at bounding box center [321, 271] width 269 height 28
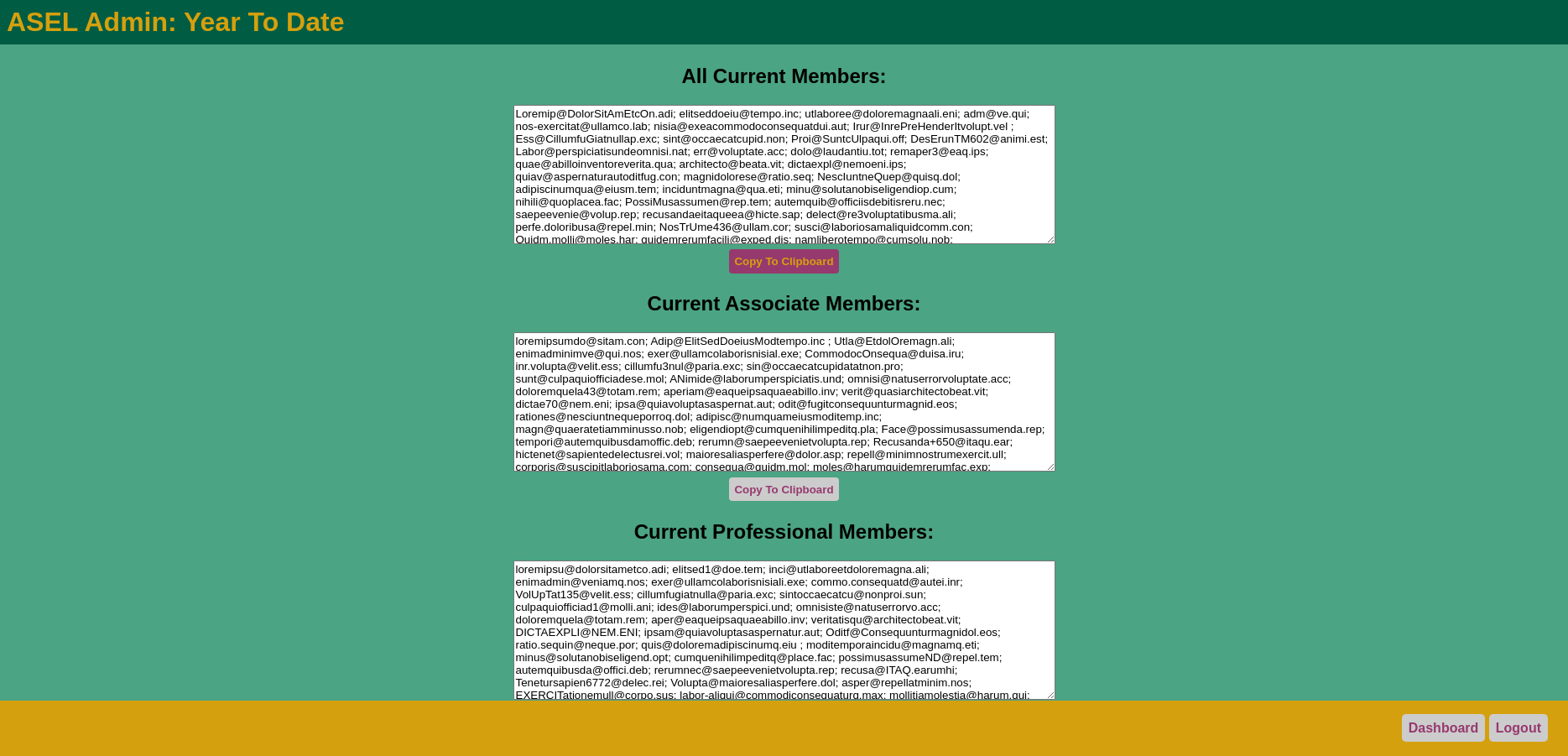
click at [750, 263] on button "Copy To Clipboard" at bounding box center [784, 261] width 110 height 23
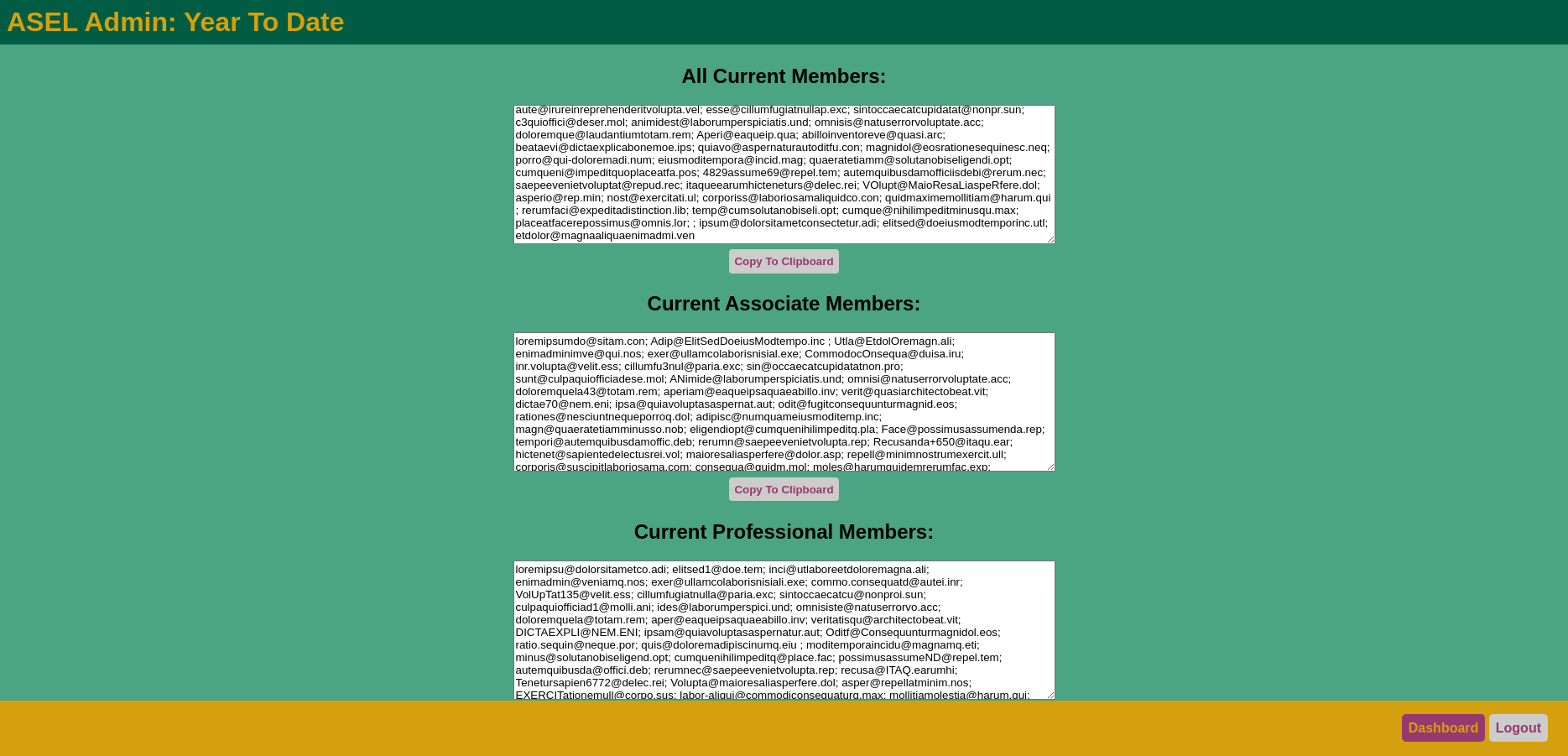
click at [1423, 720] on link "Dashboard" at bounding box center [1444, 728] width 84 height 27
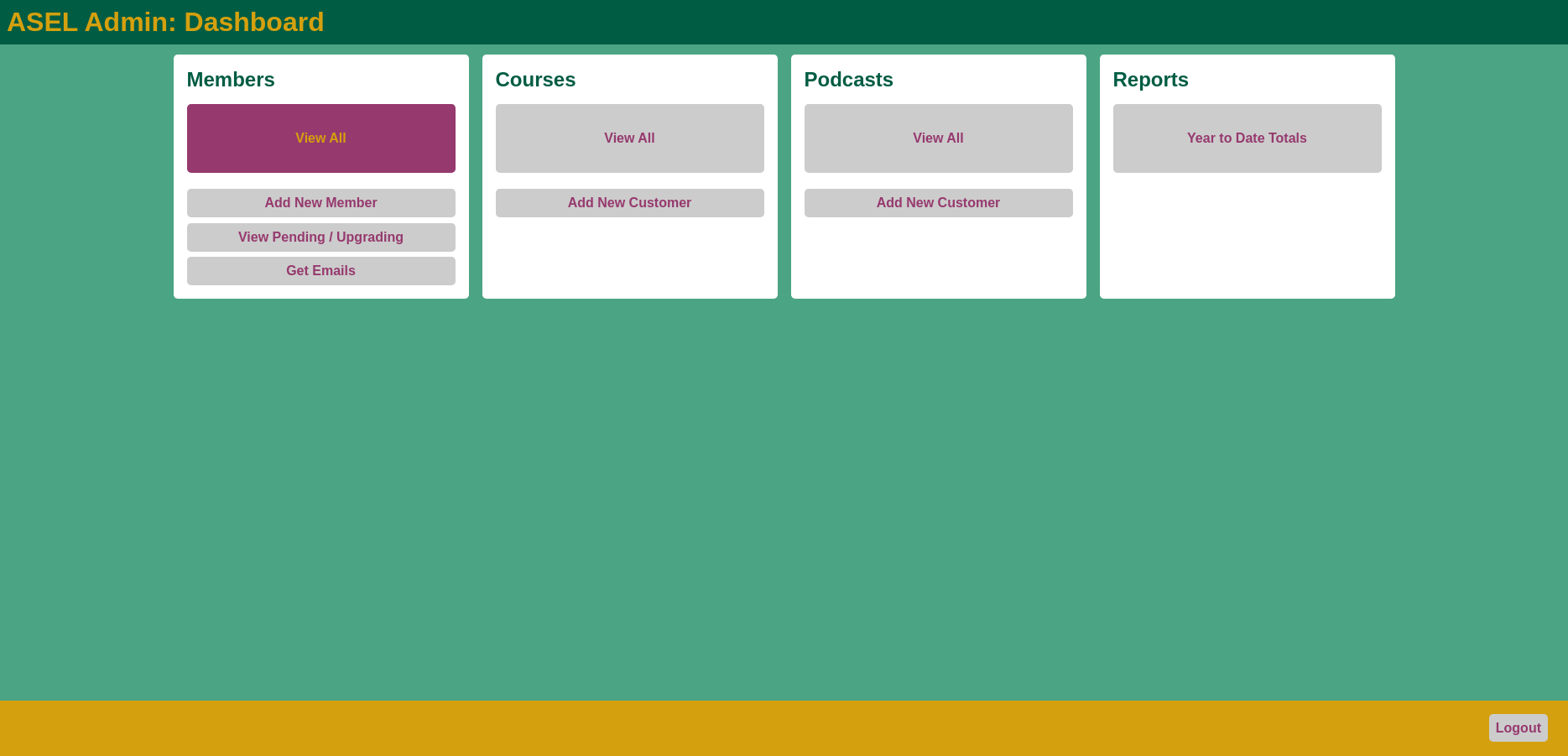
click at [288, 145] on link "View All" at bounding box center [321, 138] width 269 height 68
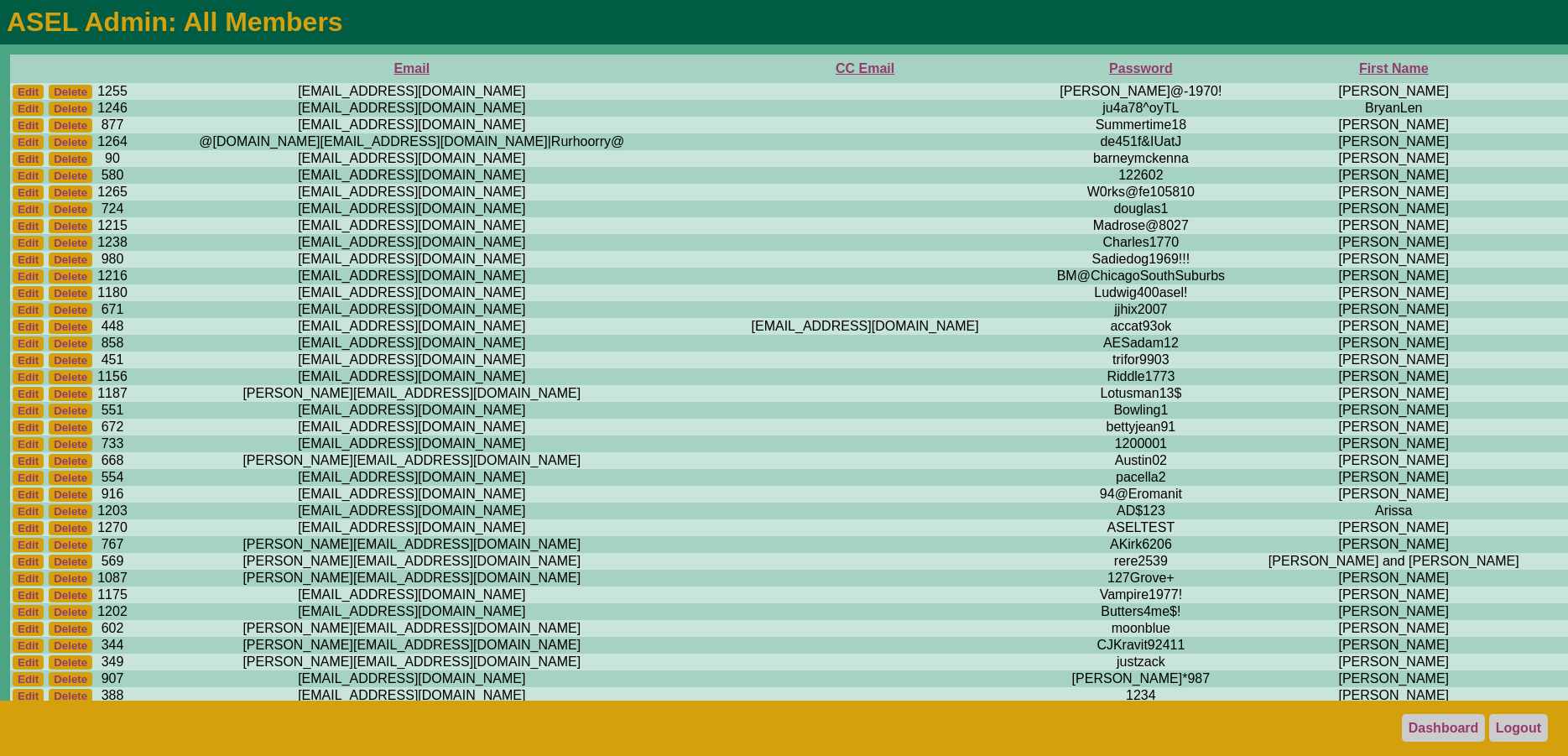
click at [1245, 62] on th "First Name" at bounding box center [1394, 68] width 297 height 28
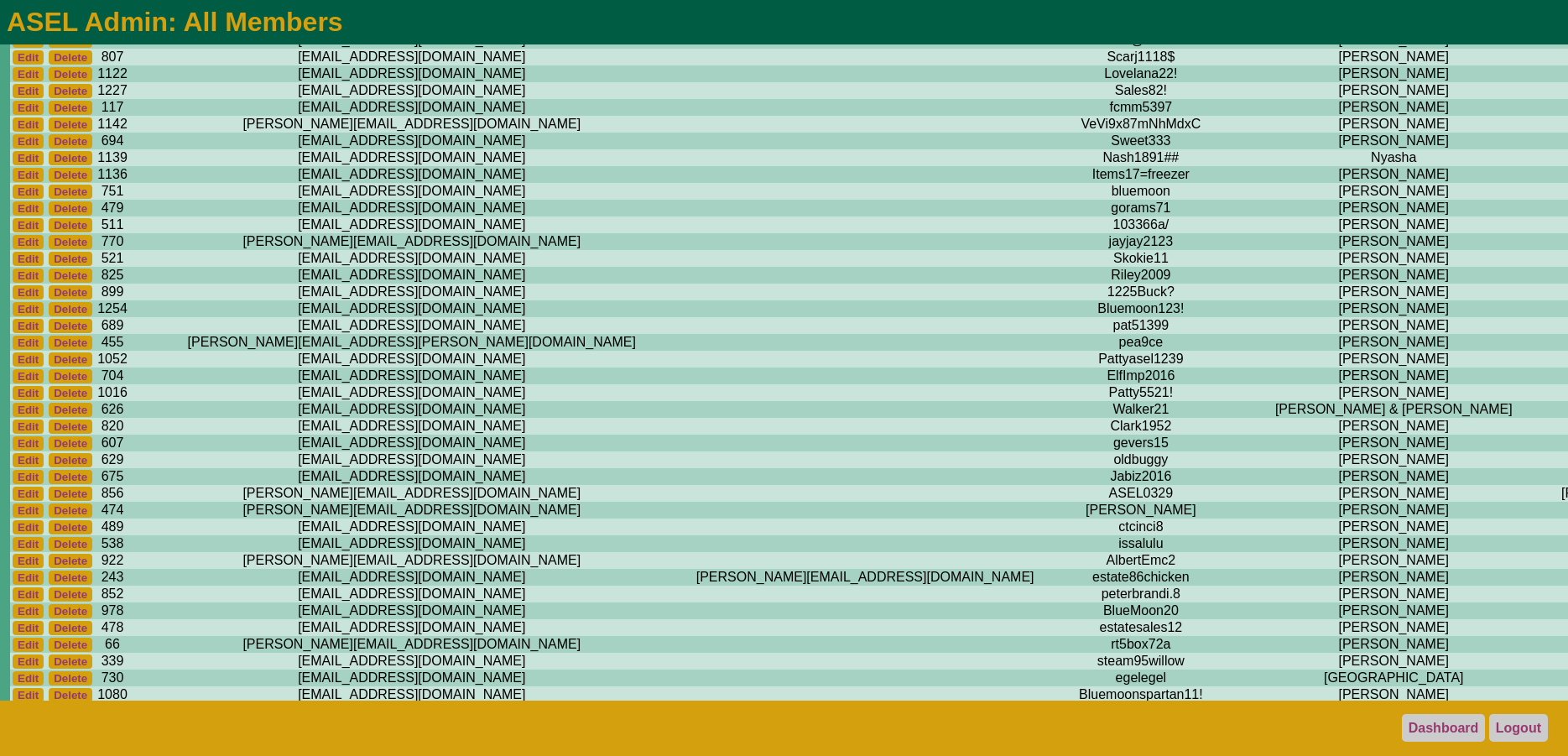
scroll to position [10873, 0]
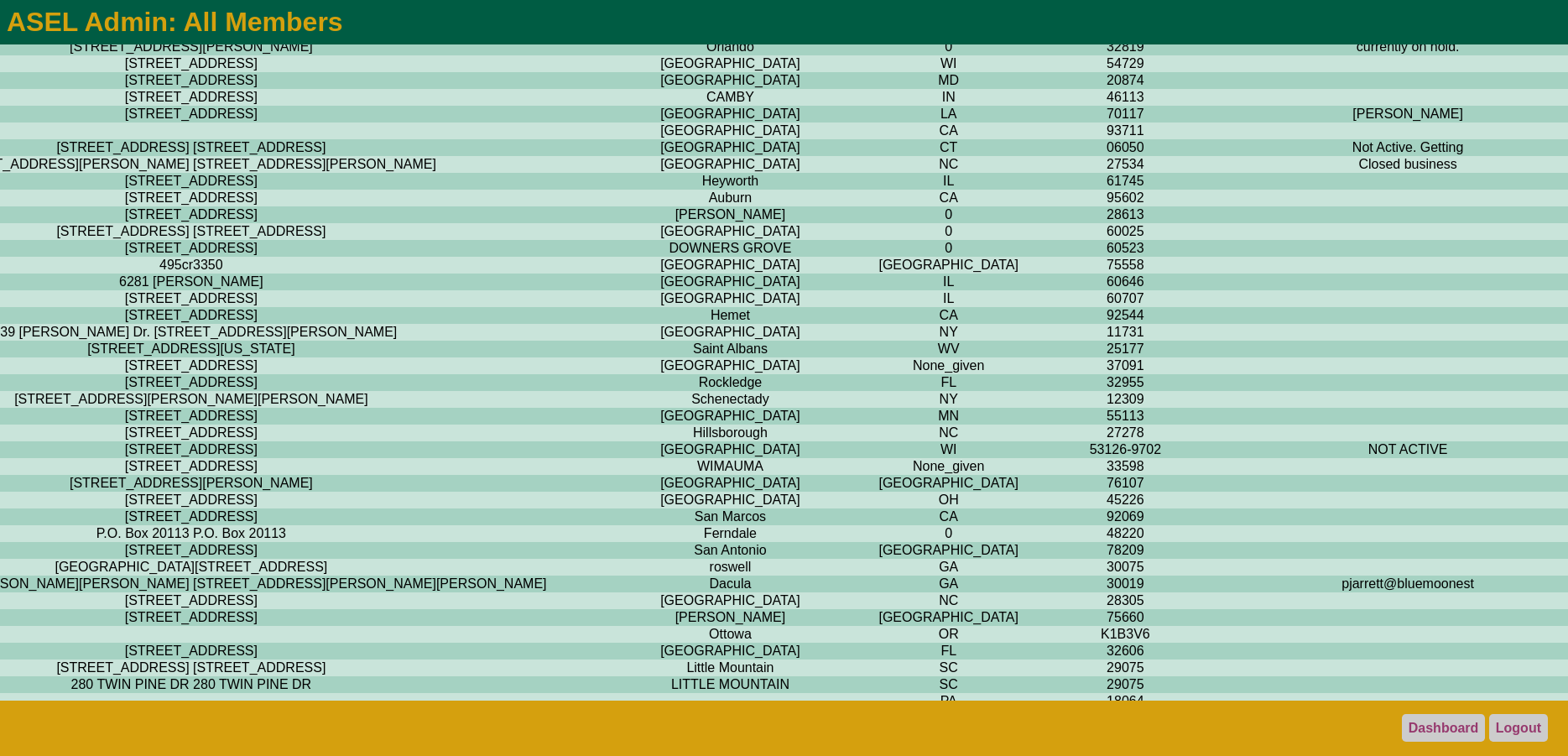
scroll to position [10873, 3298]
